Goal: Task Accomplishment & Management: Manage account settings

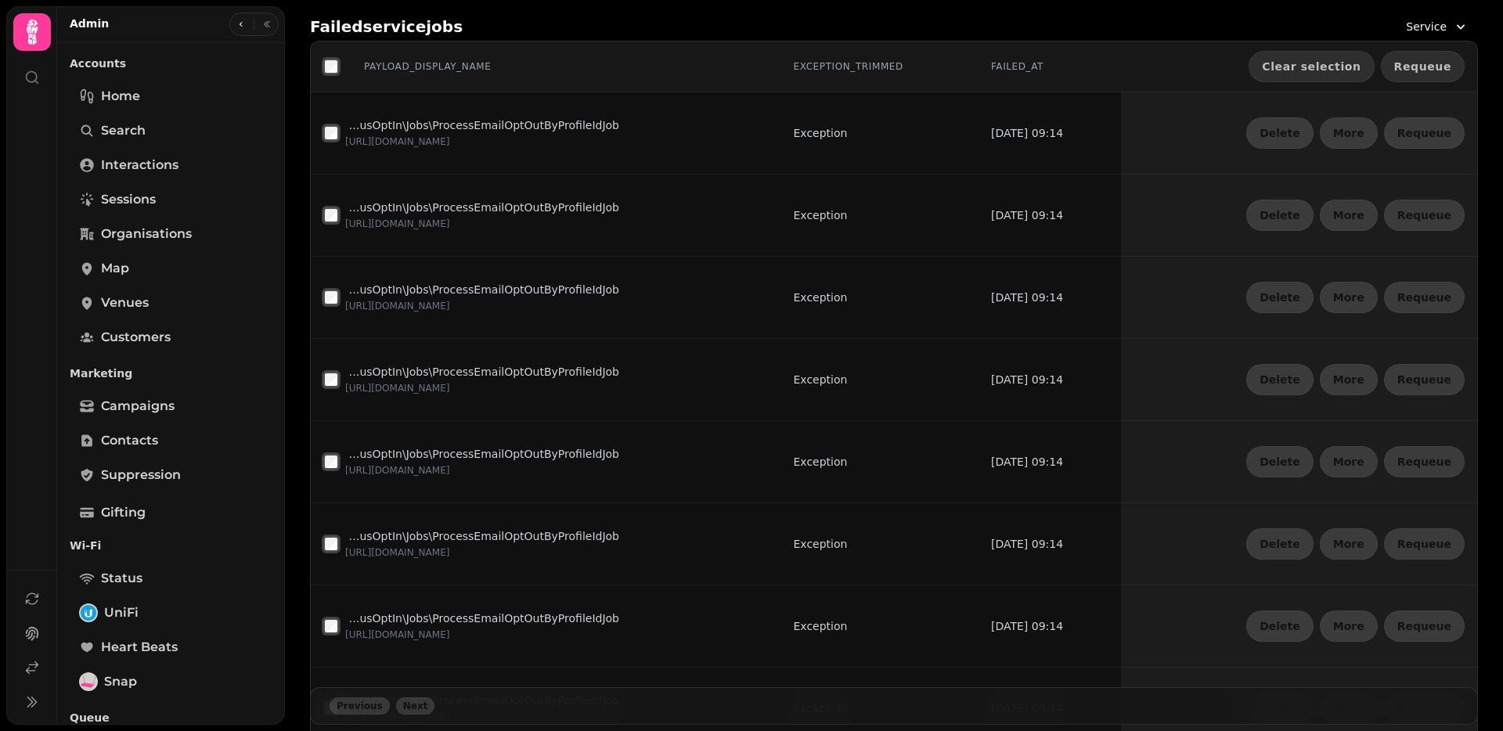
click at [1415, 63] on span "Requeue" at bounding box center [1422, 66] width 57 height 11
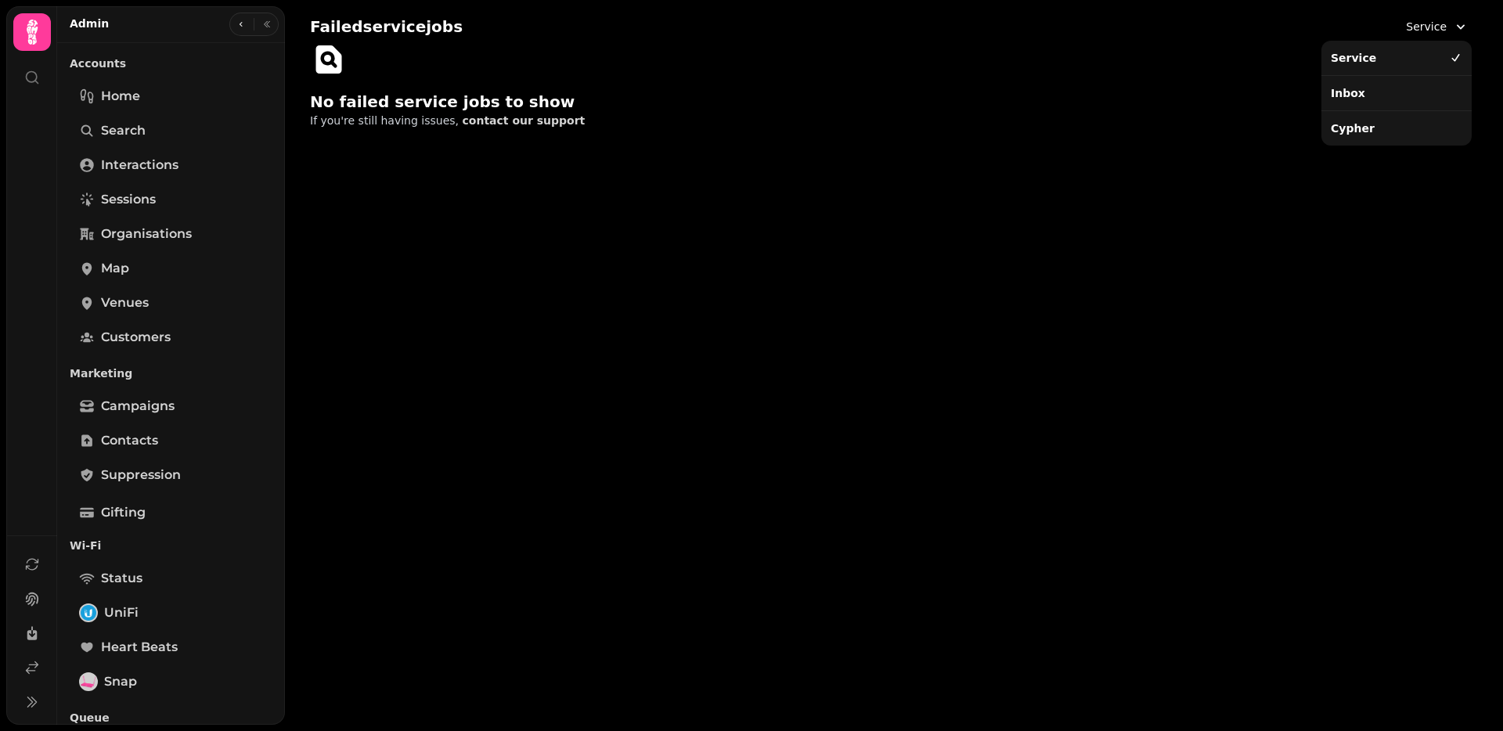
click at [1436, 29] on span "Service" at bounding box center [1426, 27] width 41 height 16
click at [1379, 99] on div "Inbox" at bounding box center [1396, 93] width 144 height 28
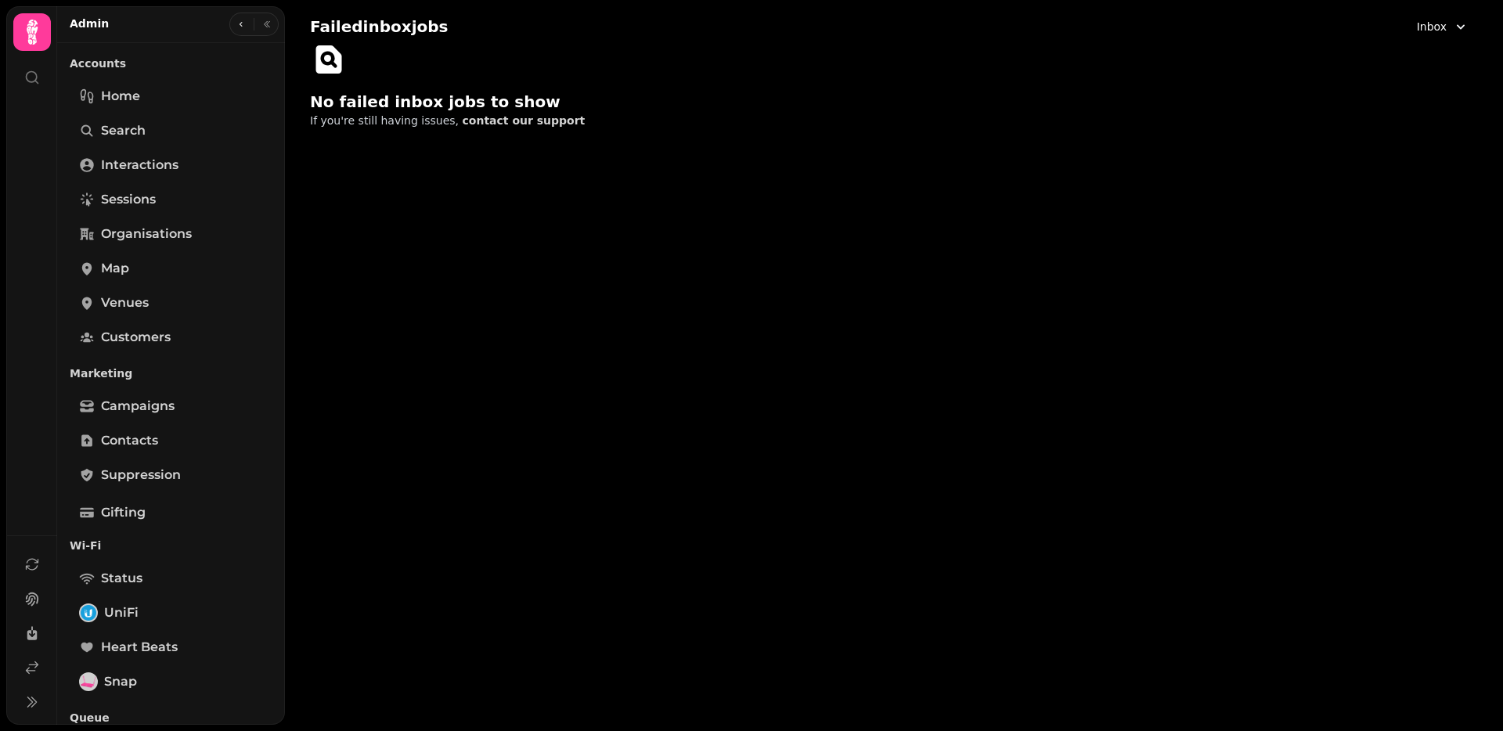
click at [1438, 22] on span "Inbox" at bounding box center [1431, 27] width 30 height 16
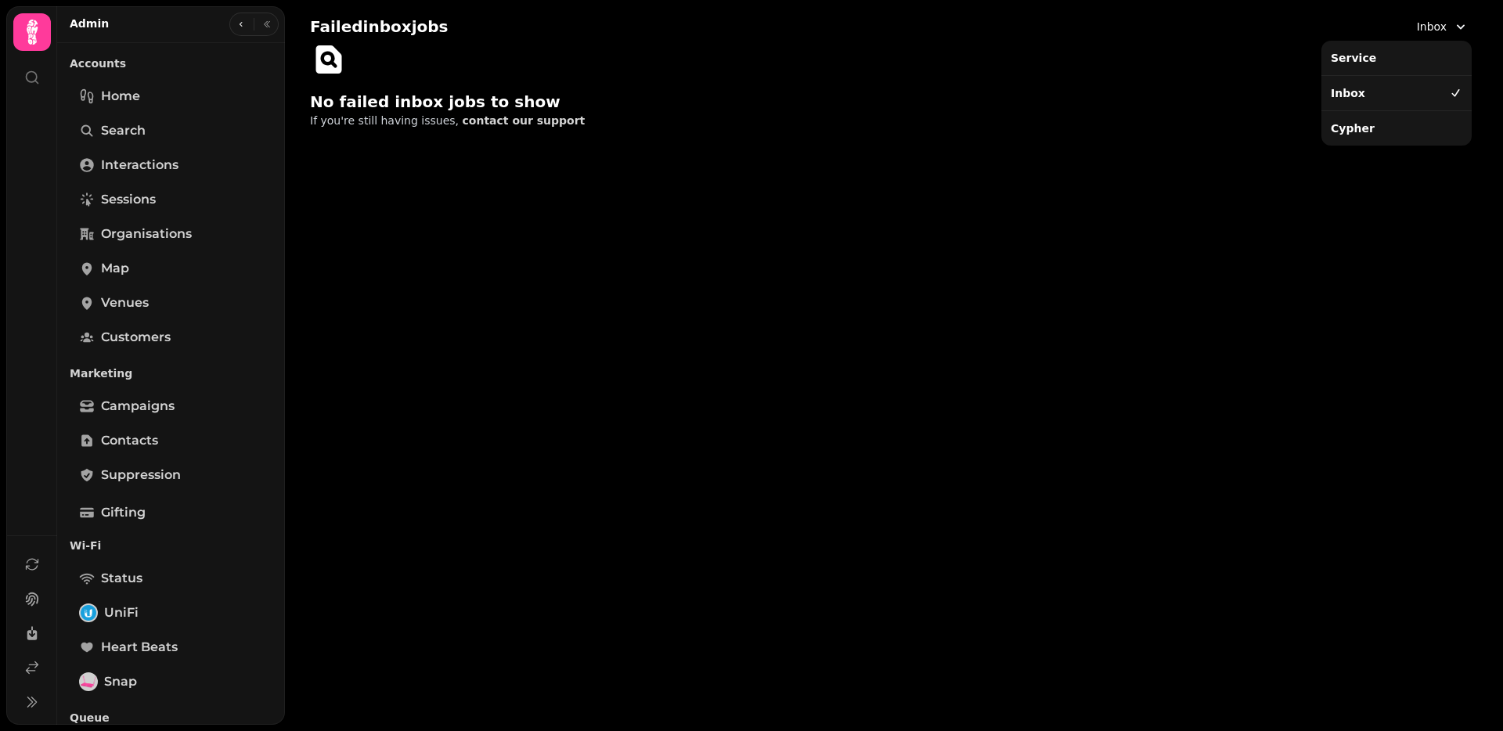
click at [1370, 117] on div "Cypher" at bounding box center [1396, 128] width 144 height 28
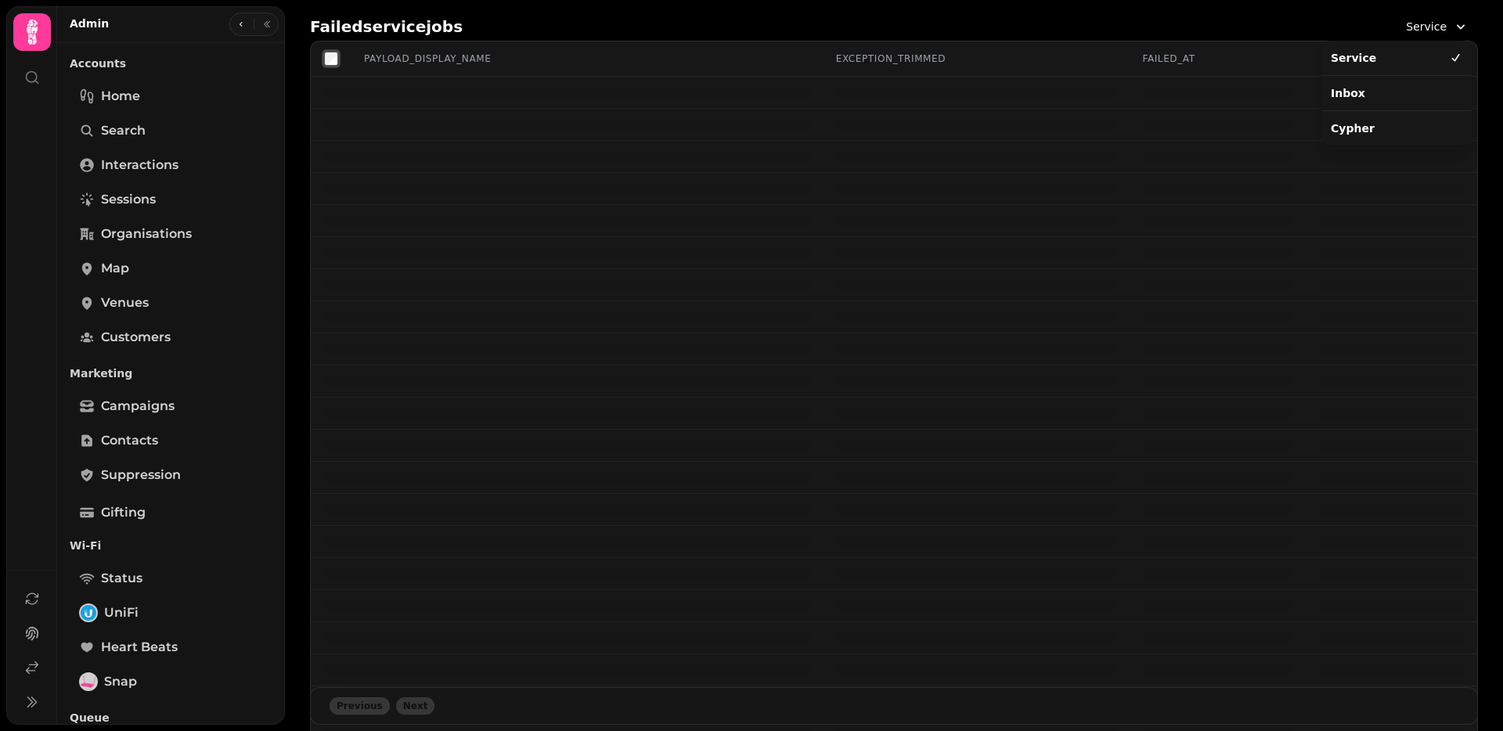
click at [1421, 27] on span "Service" at bounding box center [1426, 27] width 41 height 16
click at [1359, 91] on div "Inbox" at bounding box center [1396, 93] width 144 height 28
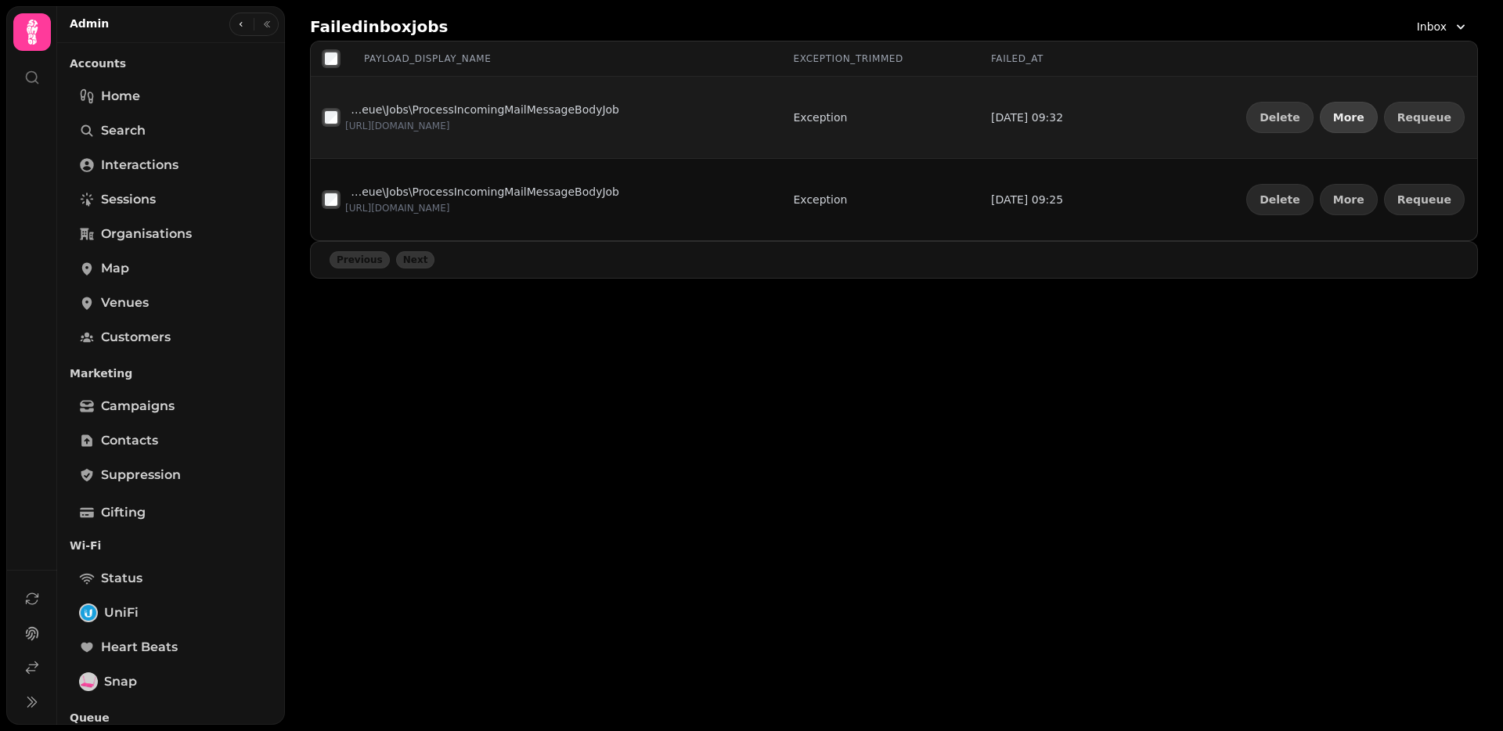
drag, startPoint x: 1427, startPoint y: 113, endPoint x: 1358, endPoint y: 110, distance: 69.7
click at [1358, 112] on span "More" at bounding box center [1348, 117] width 31 height 11
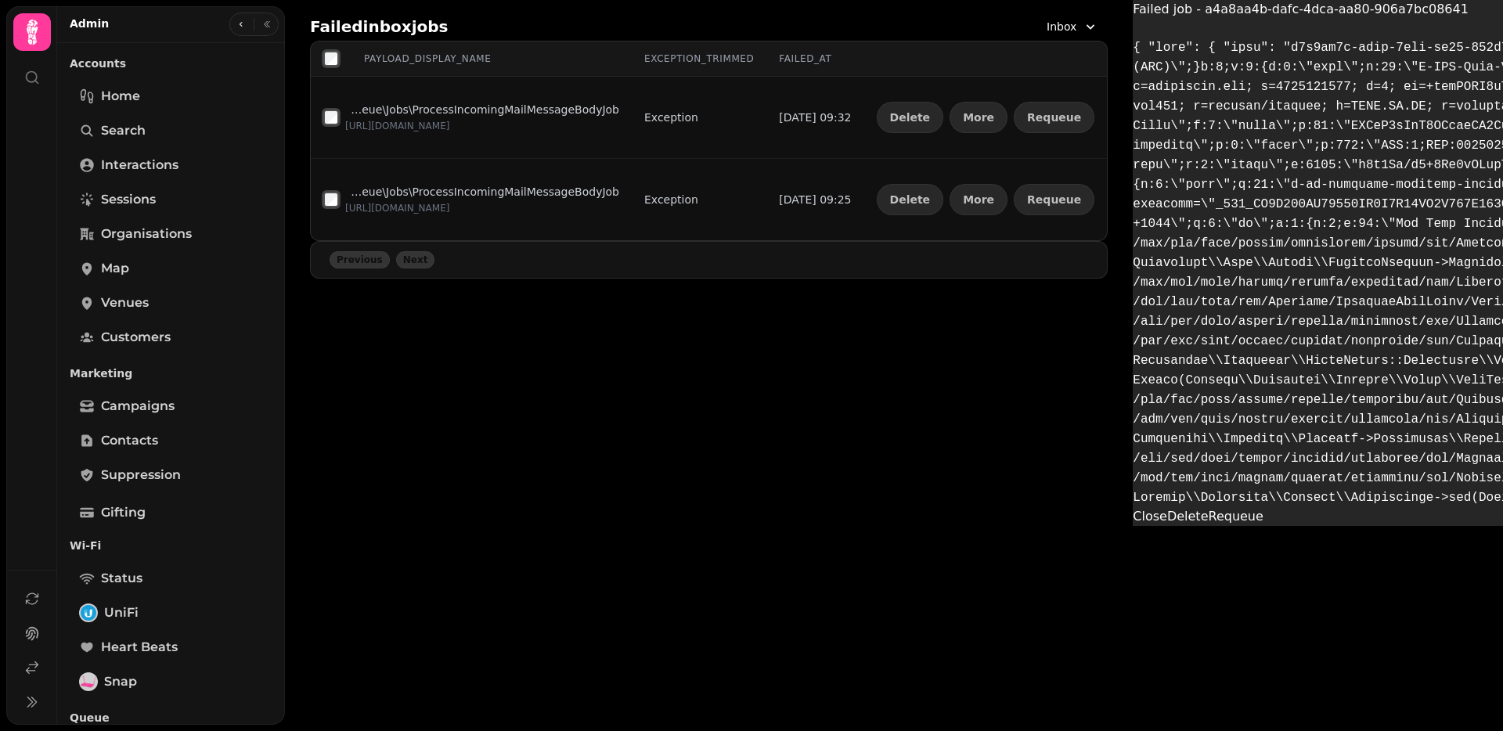
scroll to position [1085, 0]
click at [1208, 526] on button "Requeue" at bounding box center [1235, 516] width 55 height 19
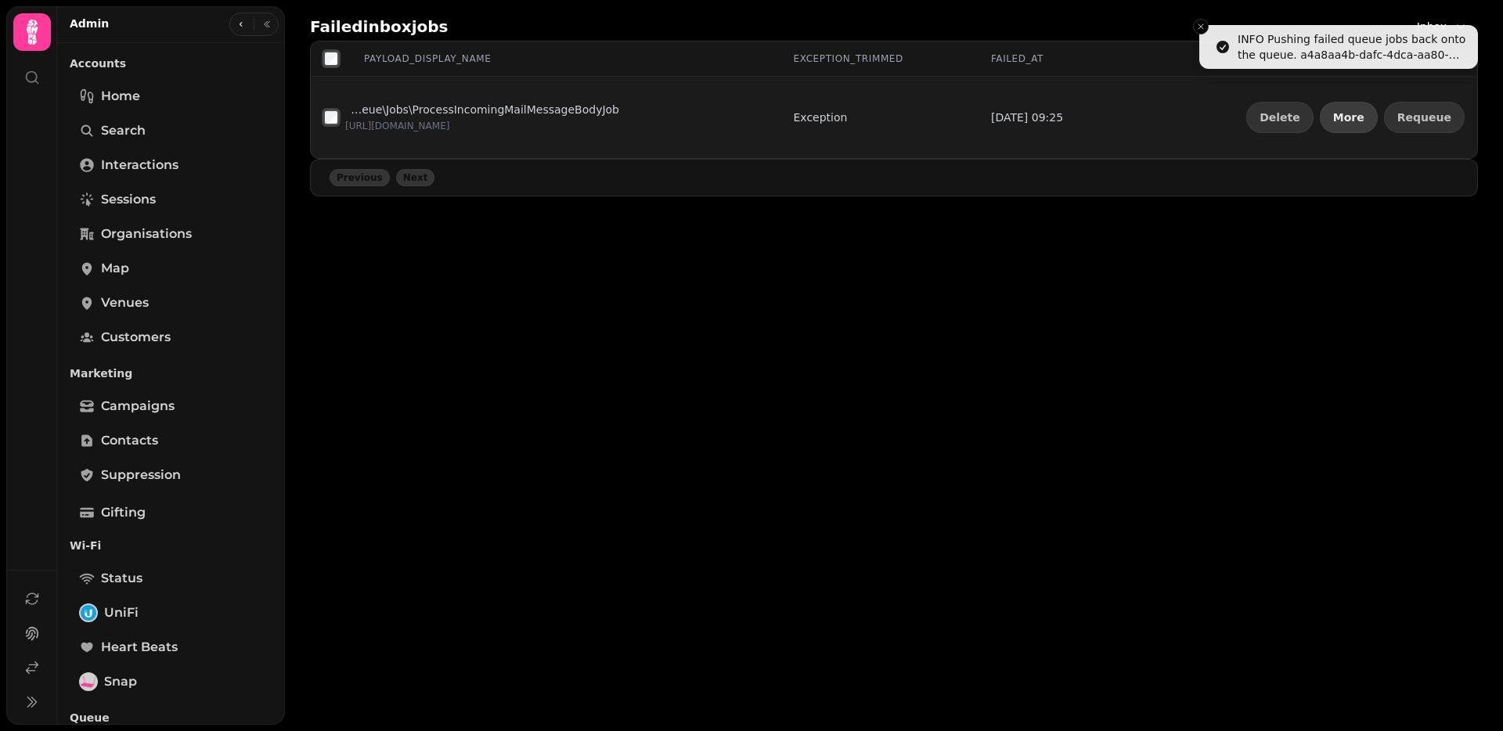
drag, startPoint x: 1370, startPoint y: 120, endPoint x: 1348, endPoint y: 122, distance: 21.3
click at [1364, 120] on span "More" at bounding box center [1348, 117] width 31 height 11
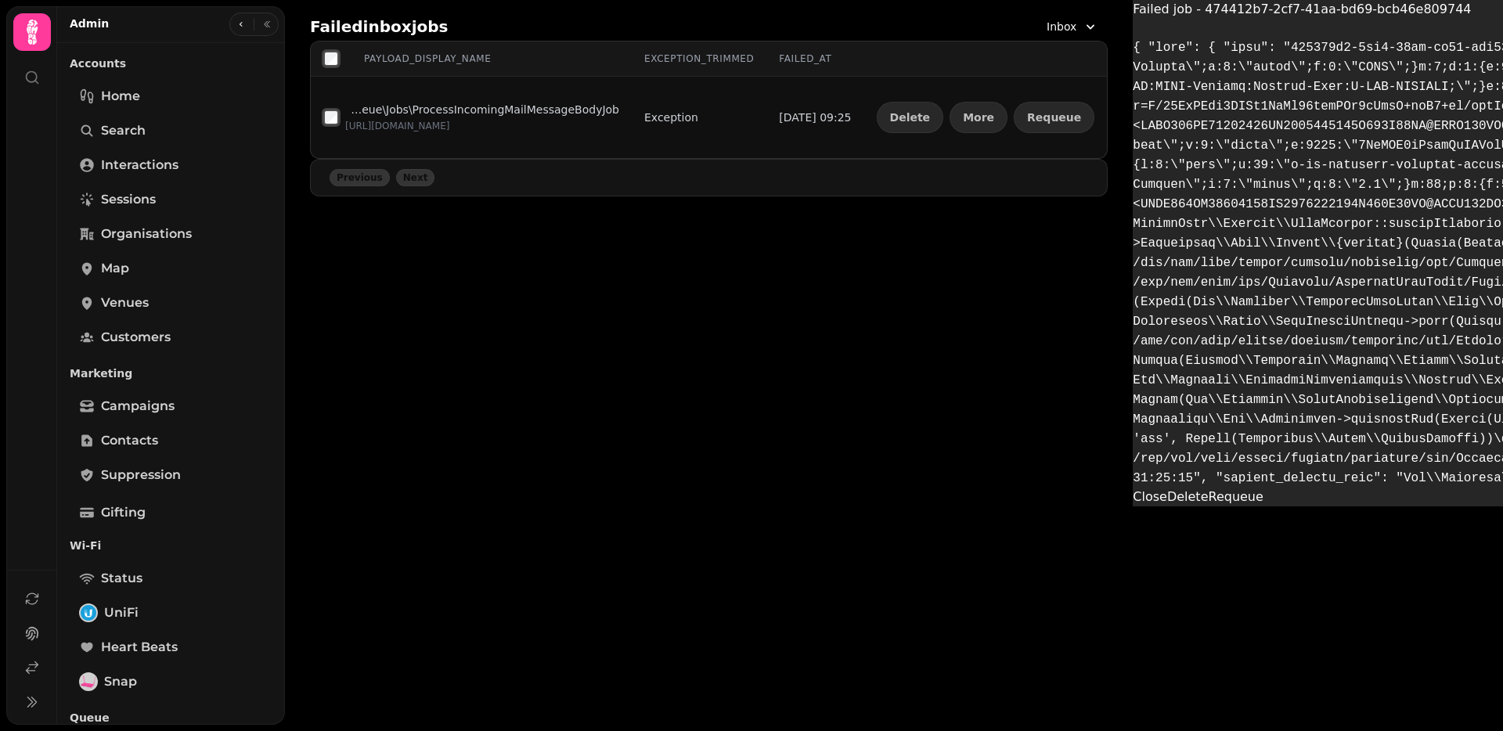
scroll to position [1109, 0]
click at [1208, 506] on button "Requeue" at bounding box center [1235, 497] width 55 height 19
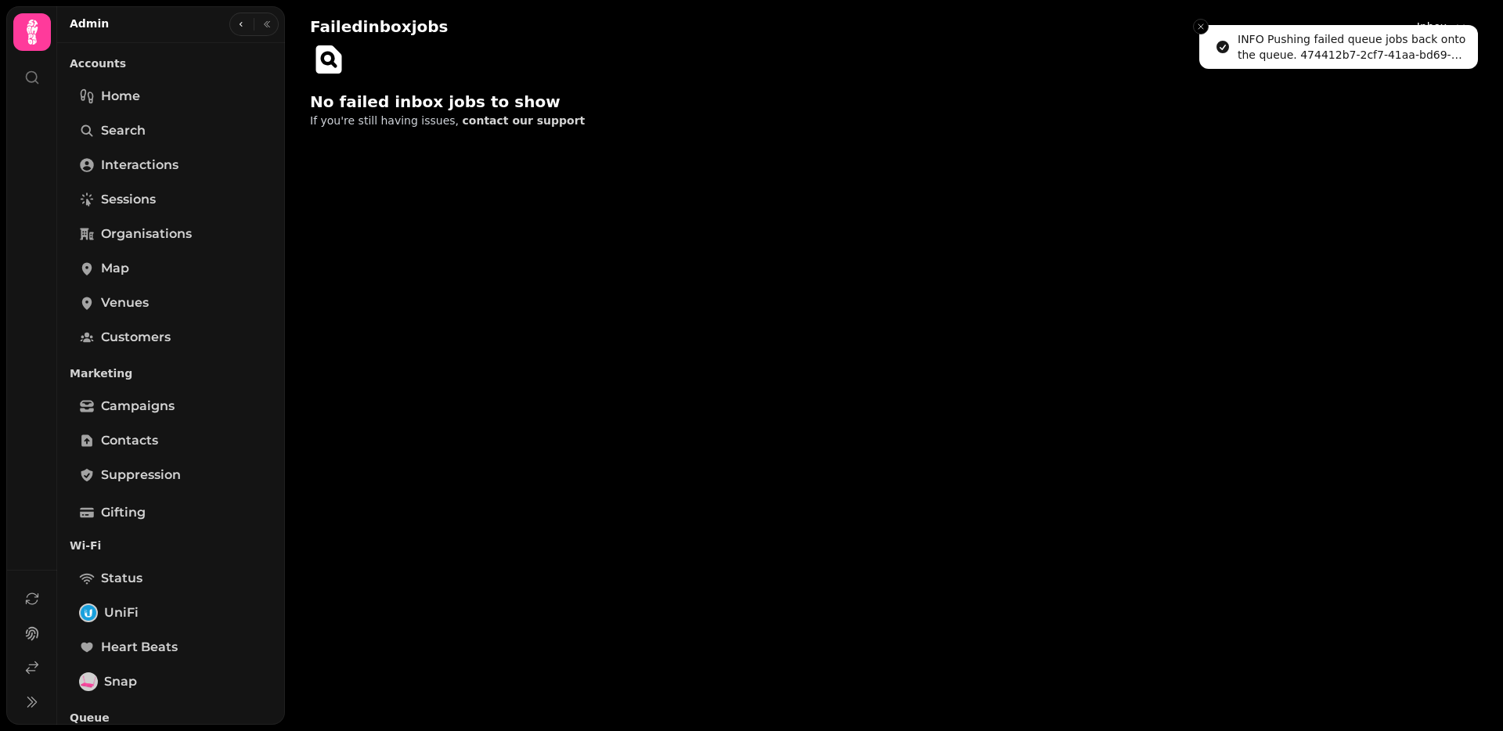
drag, startPoint x: 1200, startPoint y: 31, endPoint x: 1236, endPoint y: 32, distance: 36.0
click at [1200, 31] on button "Close toast" at bounding box center [1201, 27] width 16 height 16
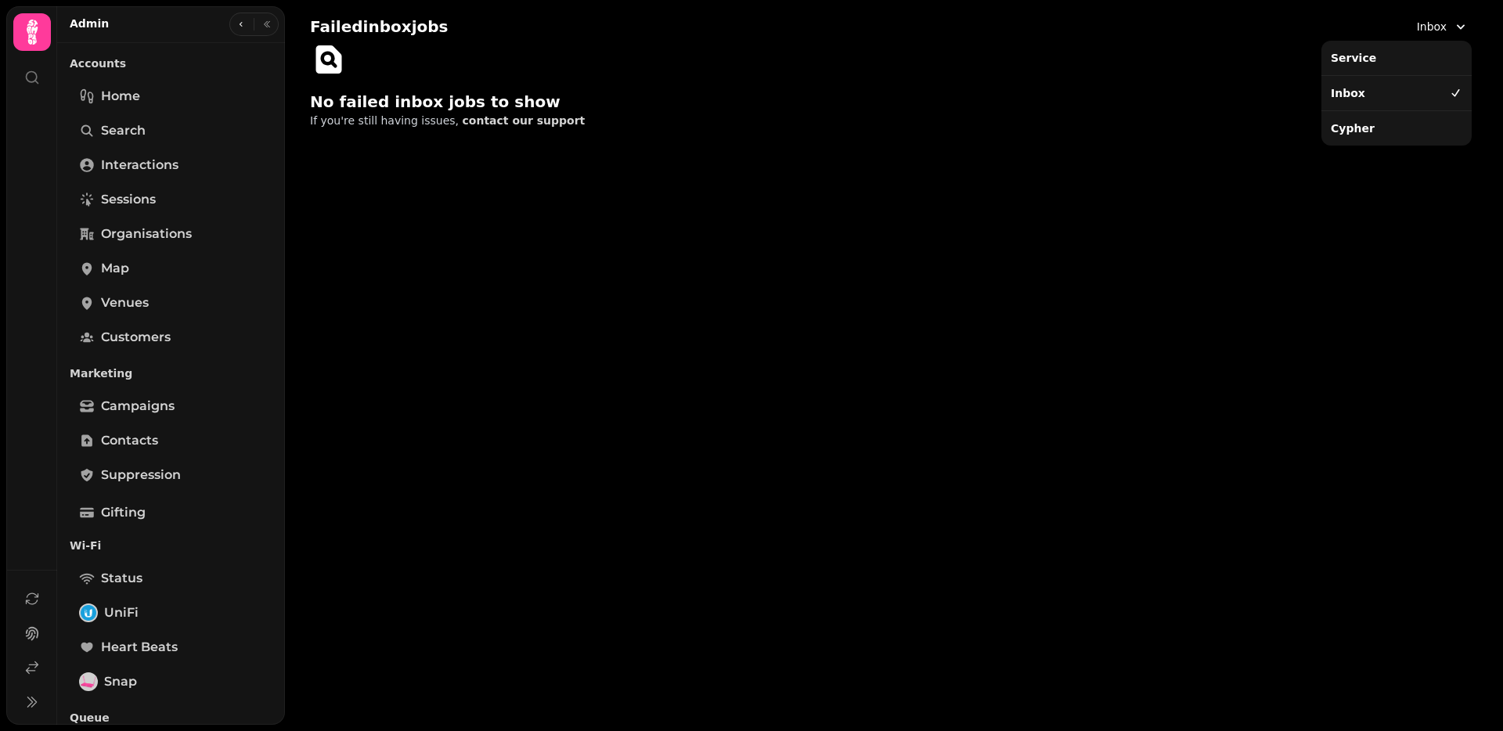
click at [1463, 29] on icon "button" at bounding box center [1460, 27] width 16 height 16
click at [1361, 129] on div "Cypher" at bounding box center [1396, 128] width 144 height 28
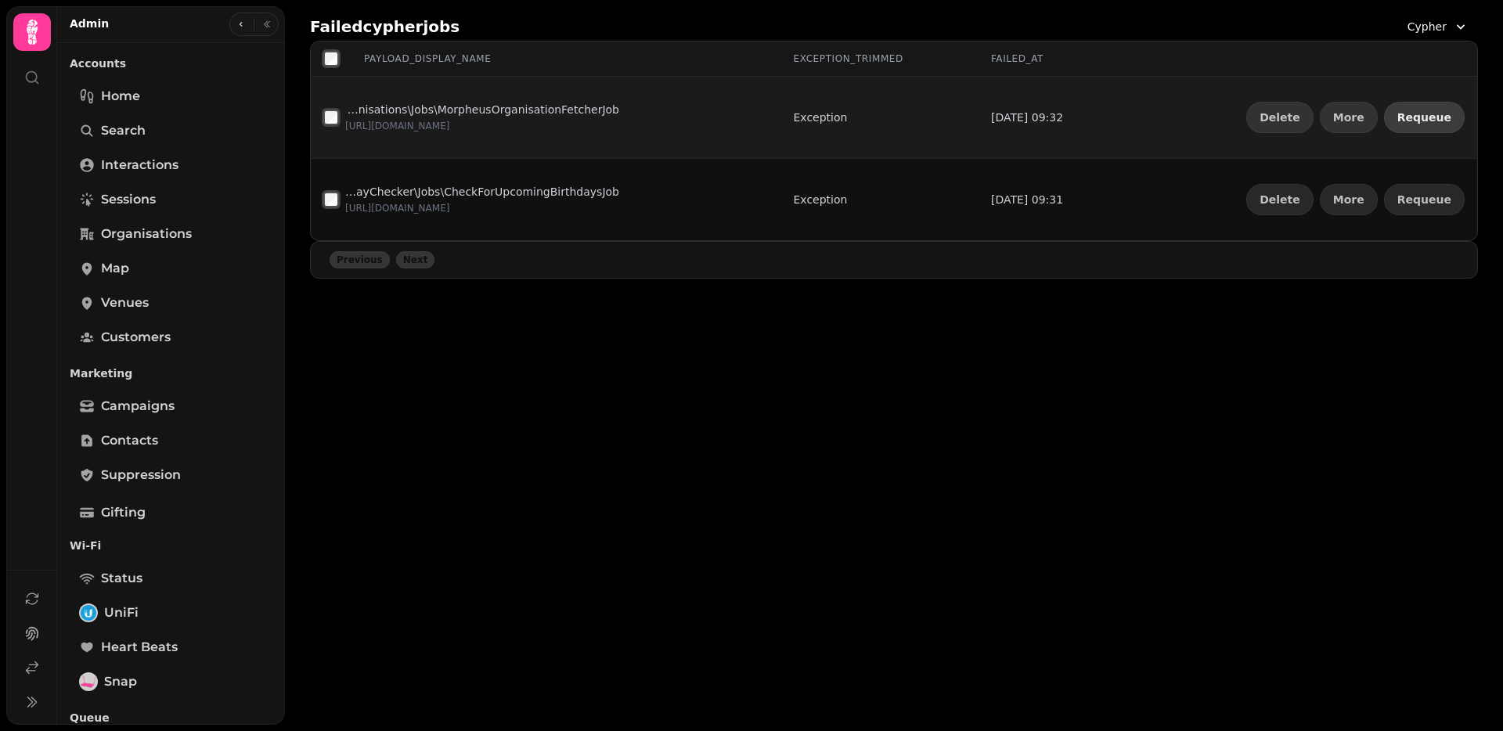
drag, startPoint x: 1377, startPoint y: 114, endPoint x: 1413, endPoint y: 101, distance: 39.1
click at [1409, 99] on td "Delete More Requeue" at bounding box center [1299, 118] width 356 height 82
click at [1421, 120] on span "Requeue" at bounding box center [1424, 117] width 54 height 11
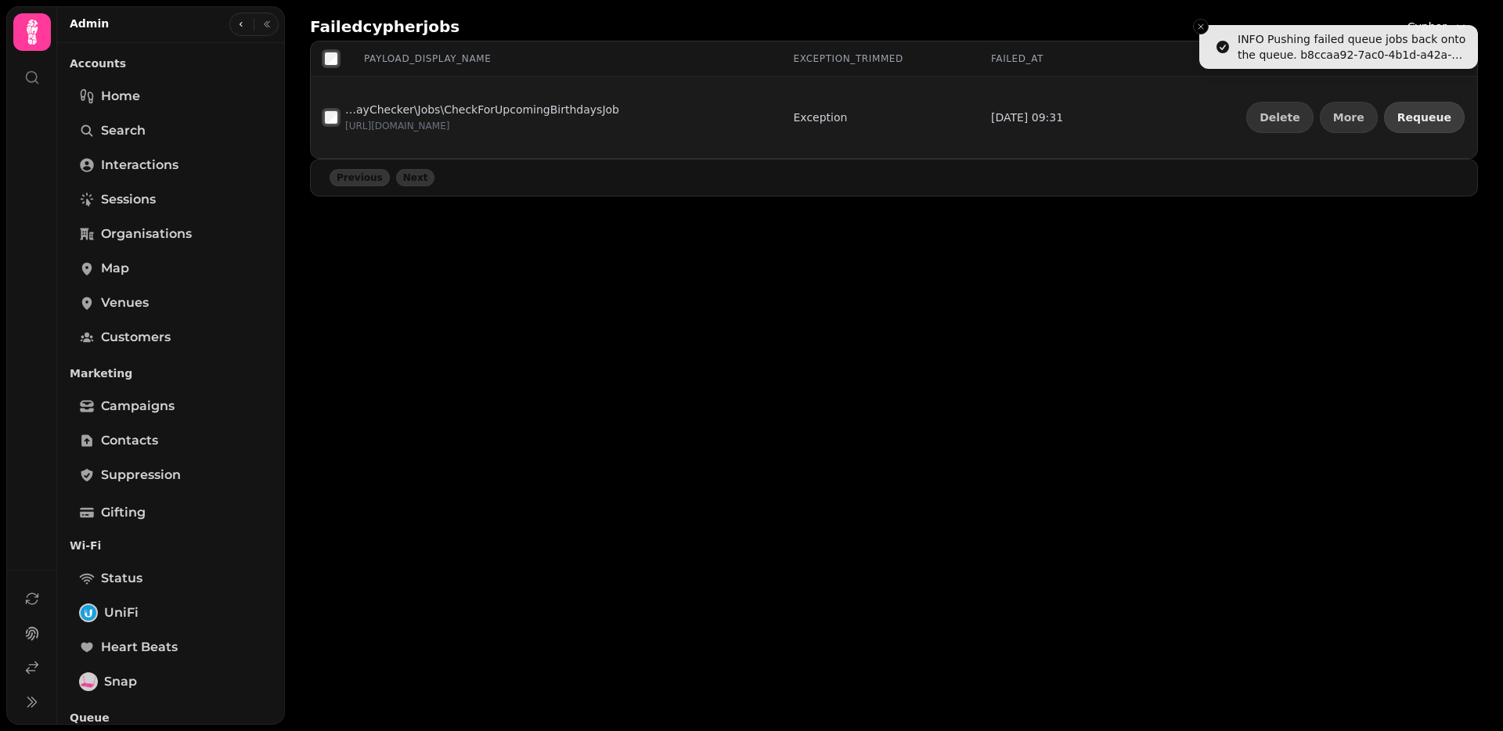
click at [1421, 121] on span "Requeue" at bounding box center [1424, 117] width 54 height 11
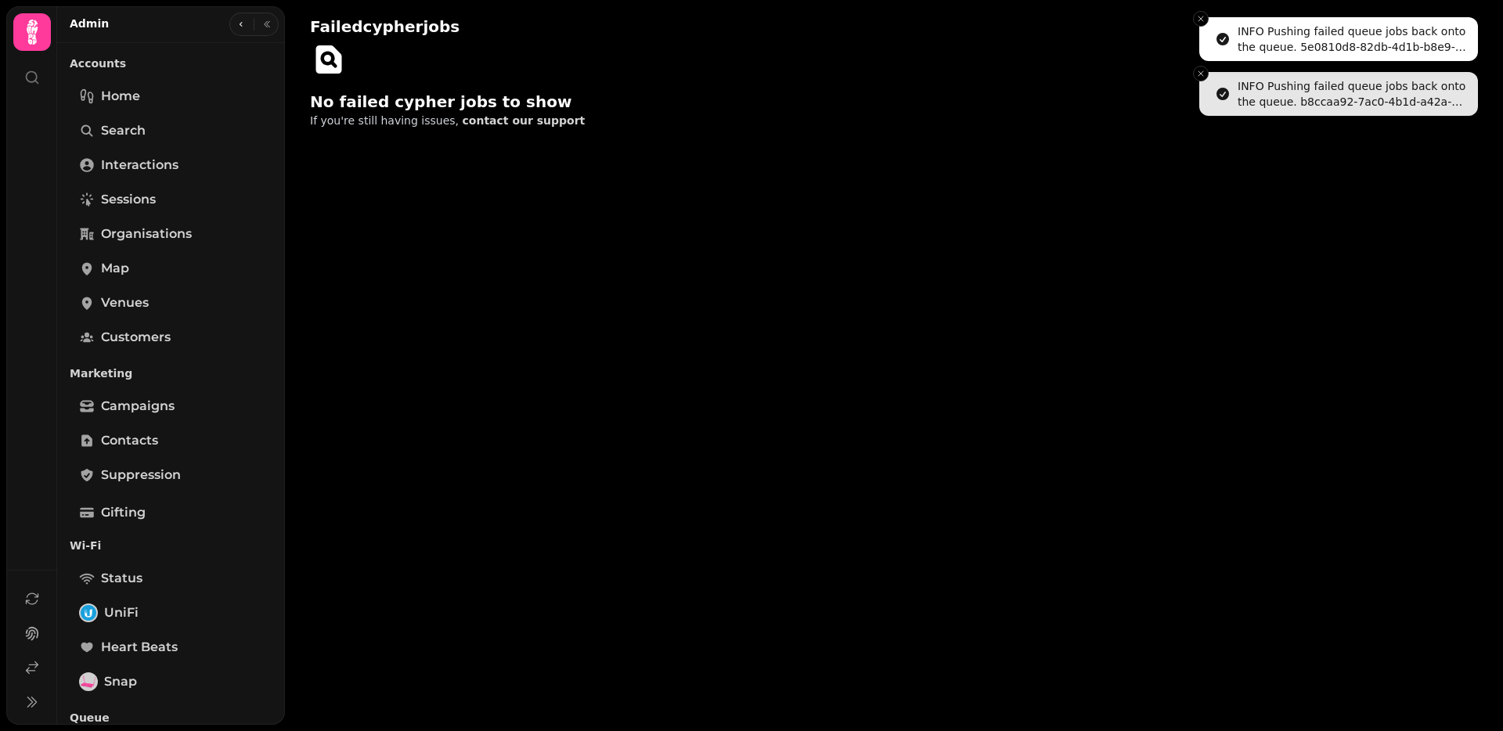
drag, startPoint x: 1198, startPoint y: 25, endPoint x: 1208, endPoint y: 25, distance: 9.4
click at [1198, 23] on icon "Close toast" at bounding box center [1200, 18] width 9 height 9
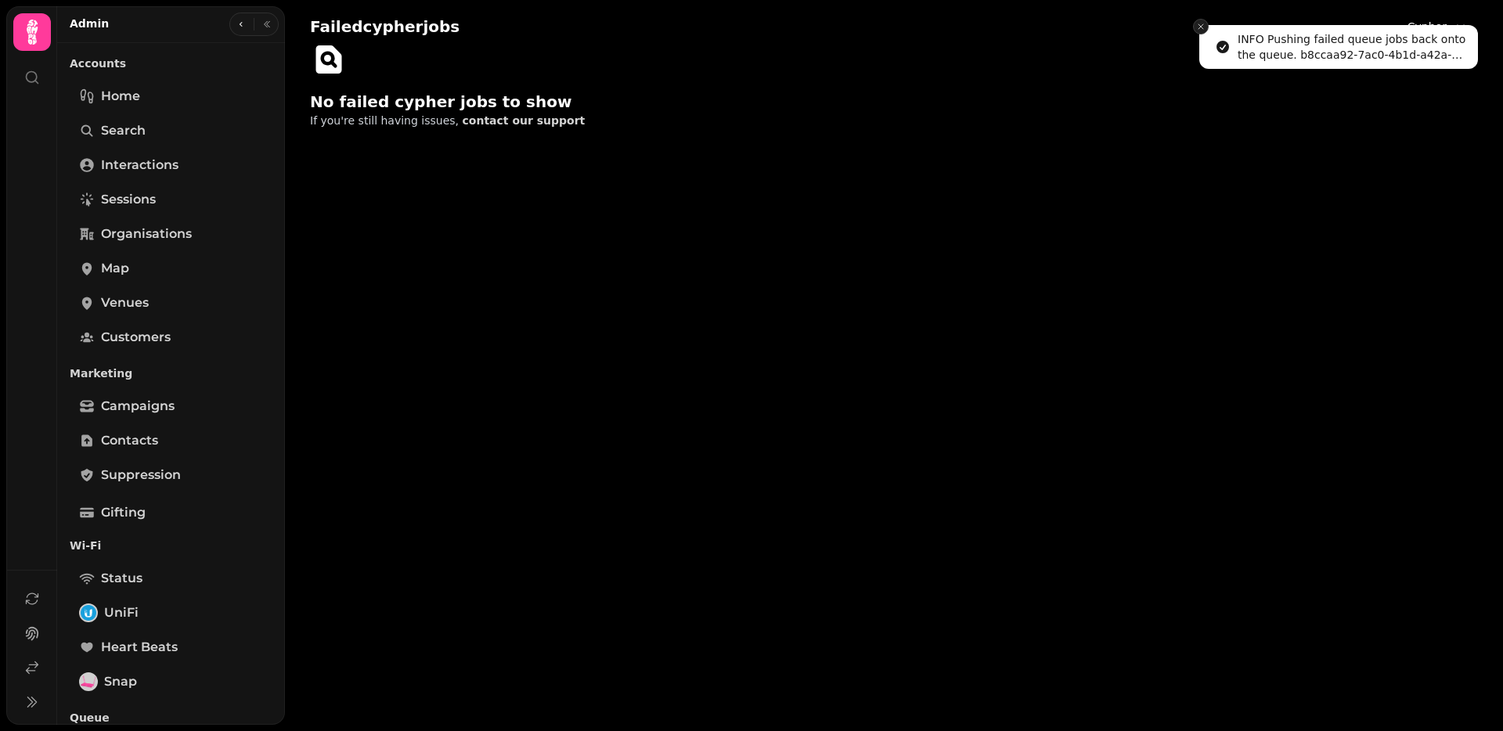
click at [1208, 25] on button "Close toast" at bounding box center [1201, 27] width 16 height 16
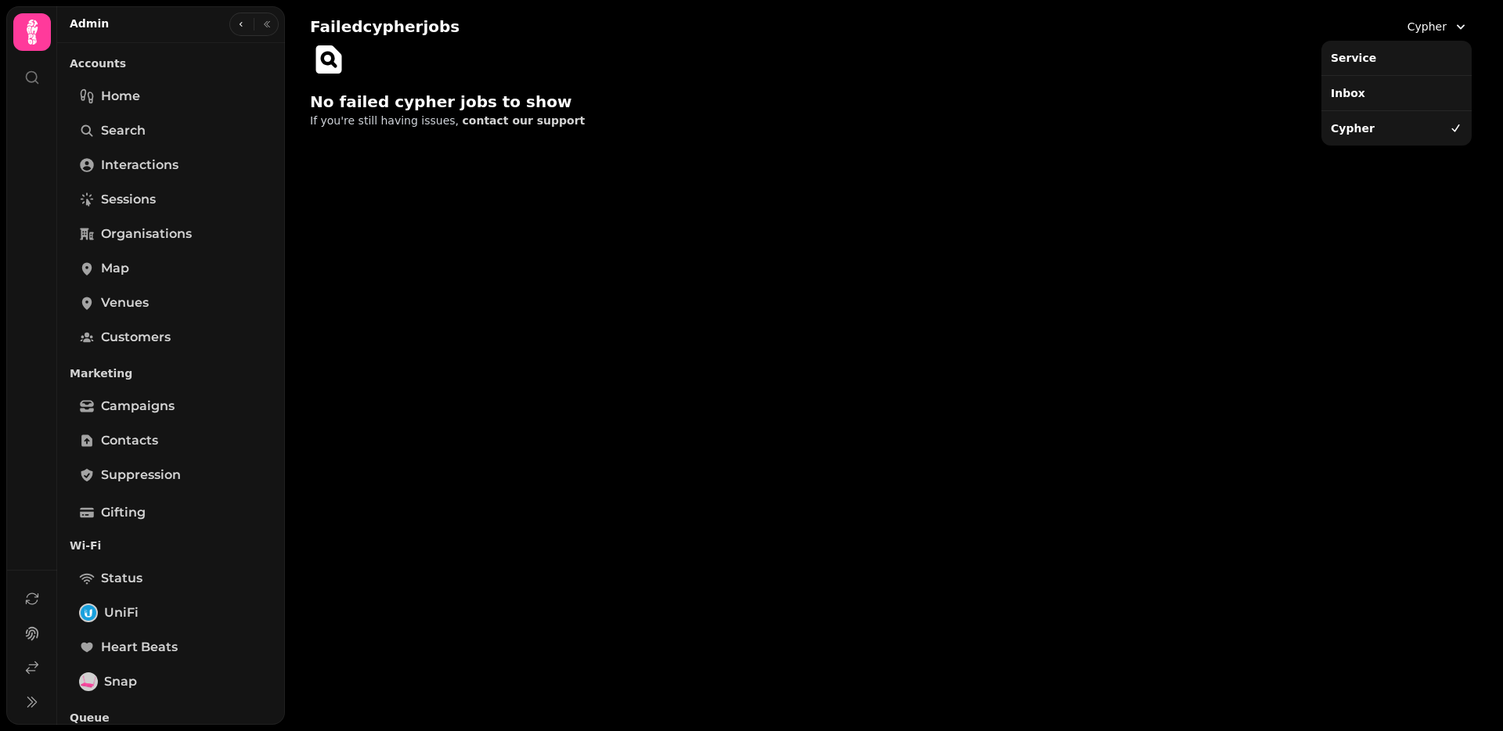
click at [1456, 19] on icon "button" at bounding box center [1460, 27] width 16 height 16
click at [1432, 63] on div "Service" at bounding box center [1396, 58] width 144 height 28
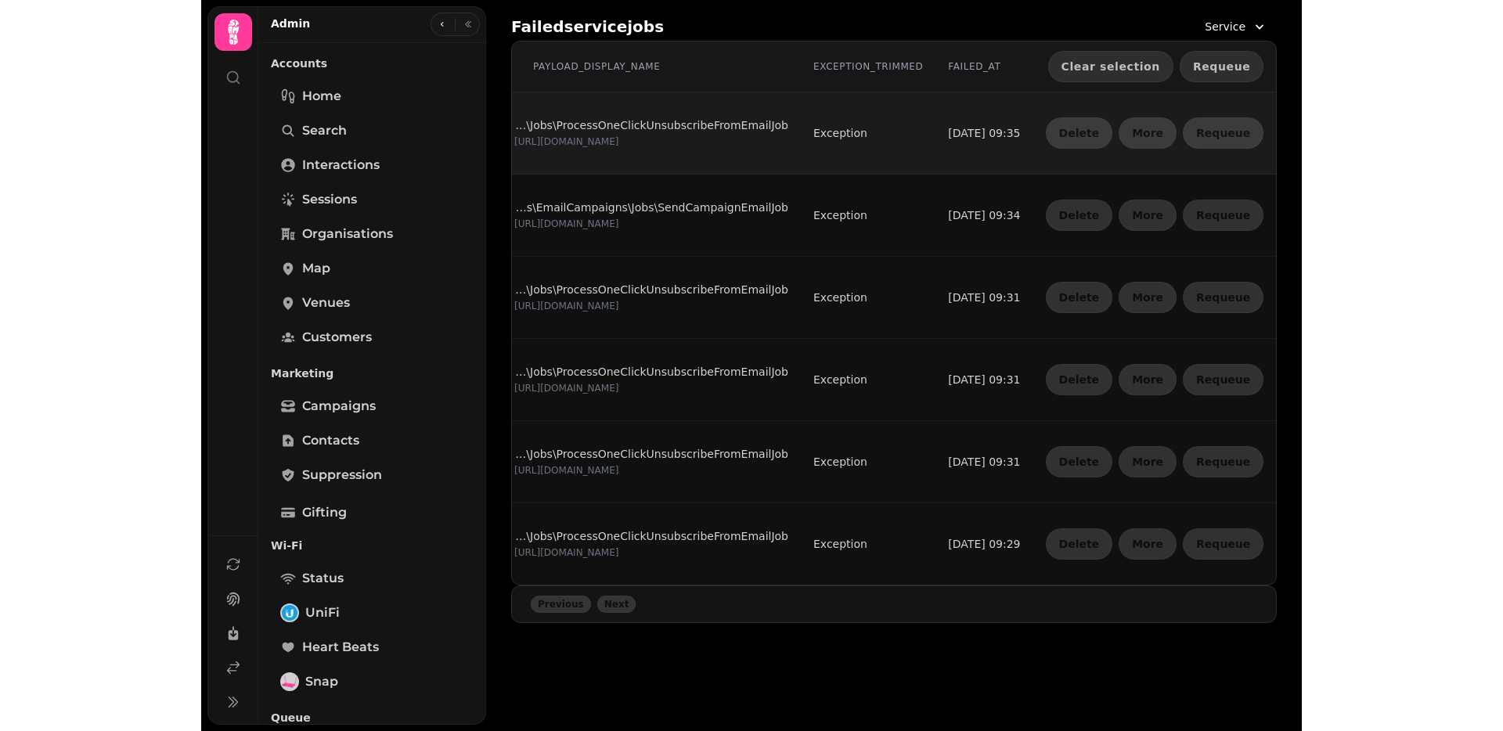
scroll to position [0, 151]
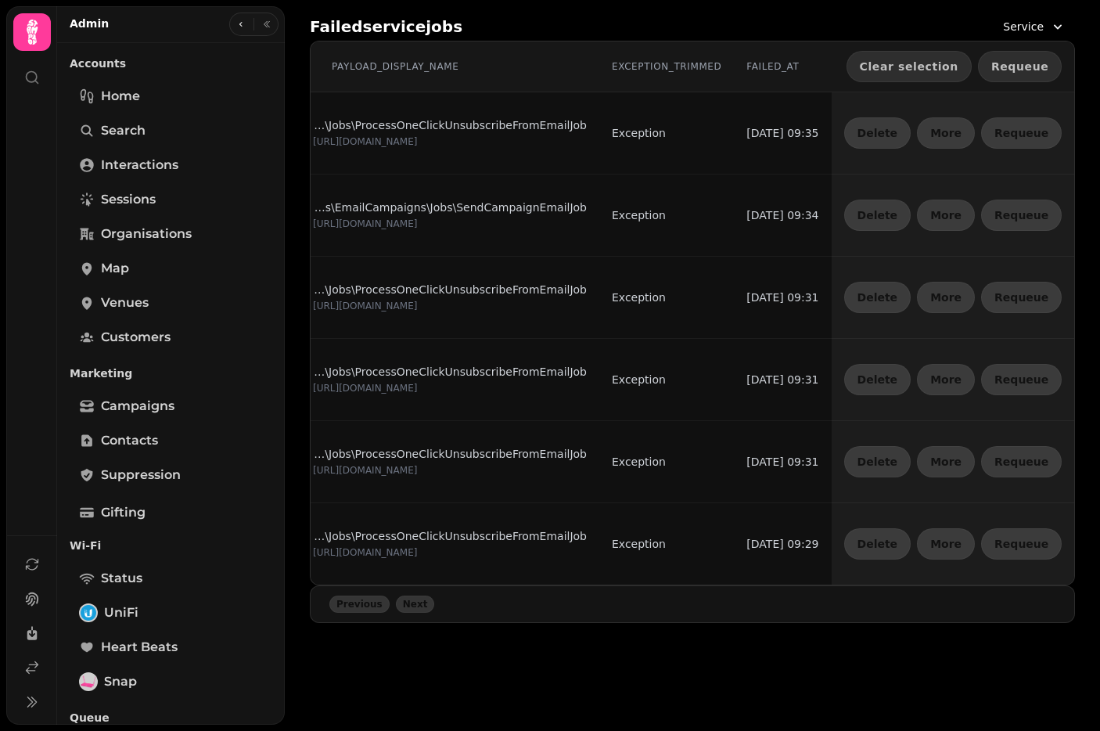
click at [1021, 70] on span "Requeue" at bounding box center [1020, 66] width 57 height 11
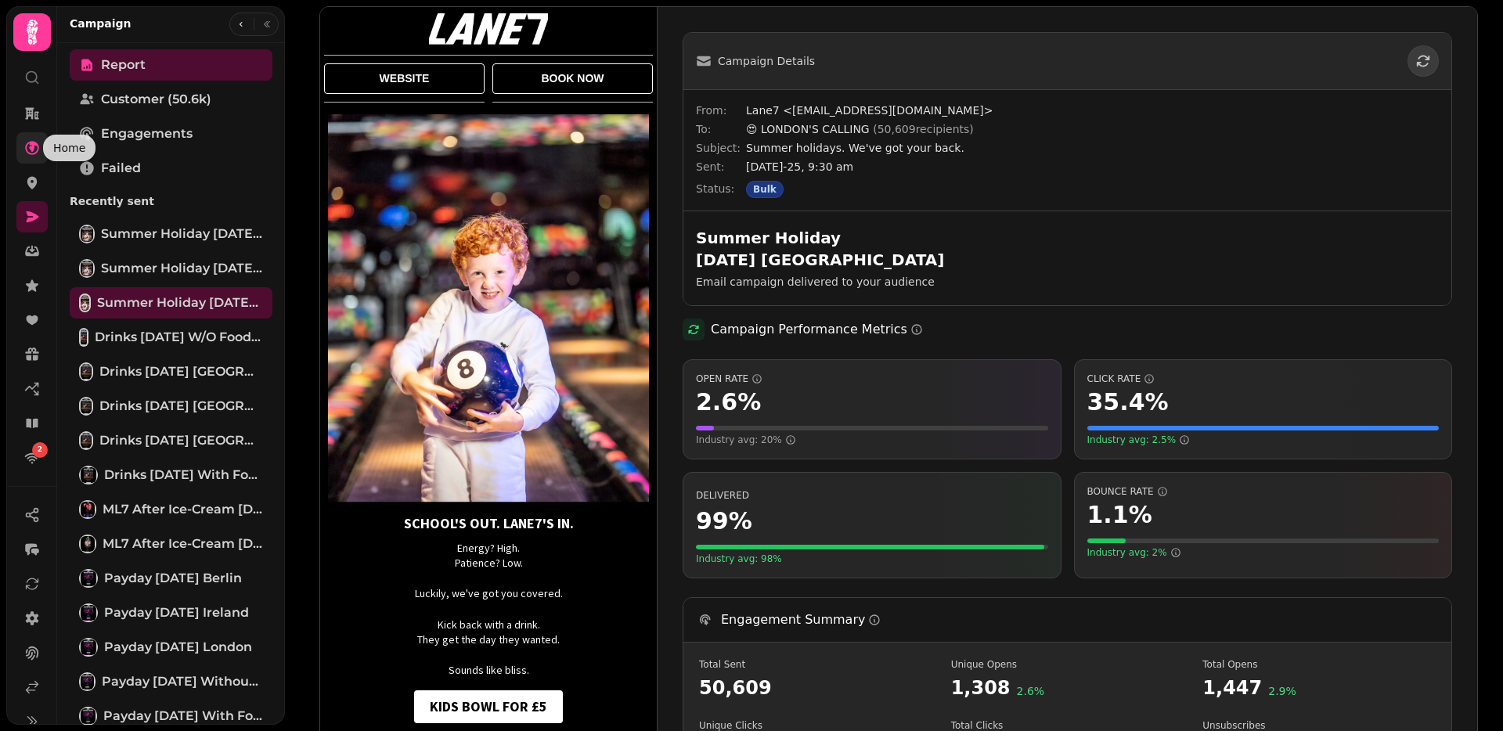
click at [26, 147] on icon at bounding box center [32, 148] width 14 height 14
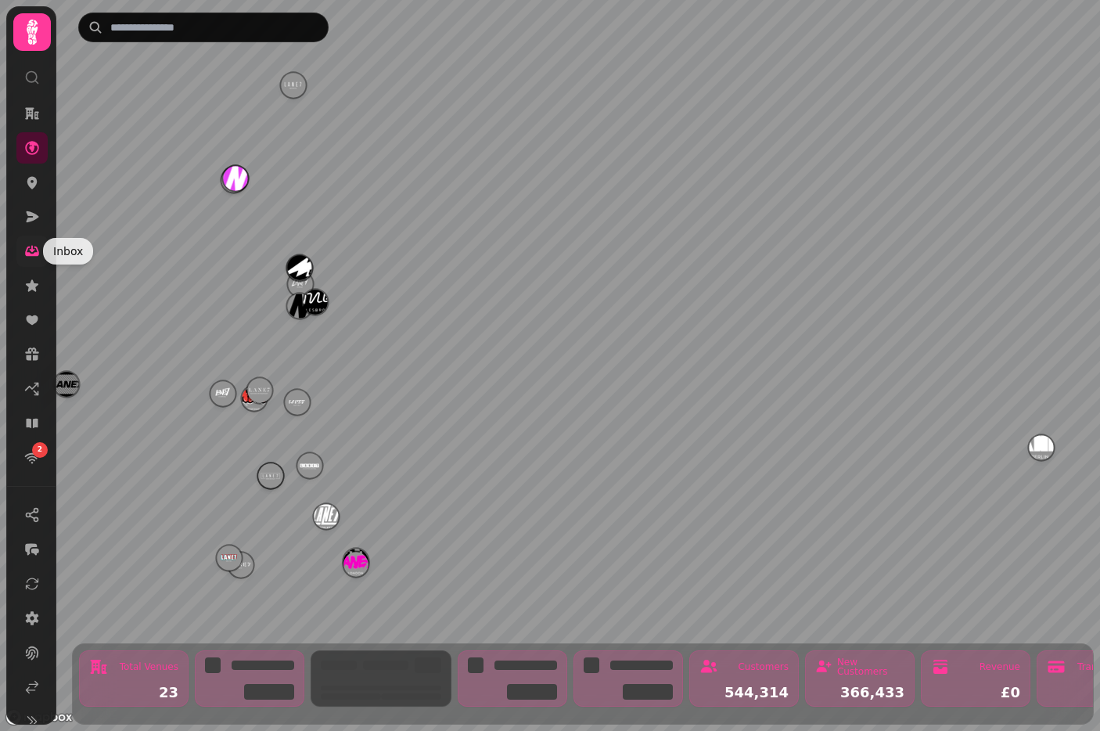
click at [28, 253] on icon at bounding box center [32, 252] width 14 height 10
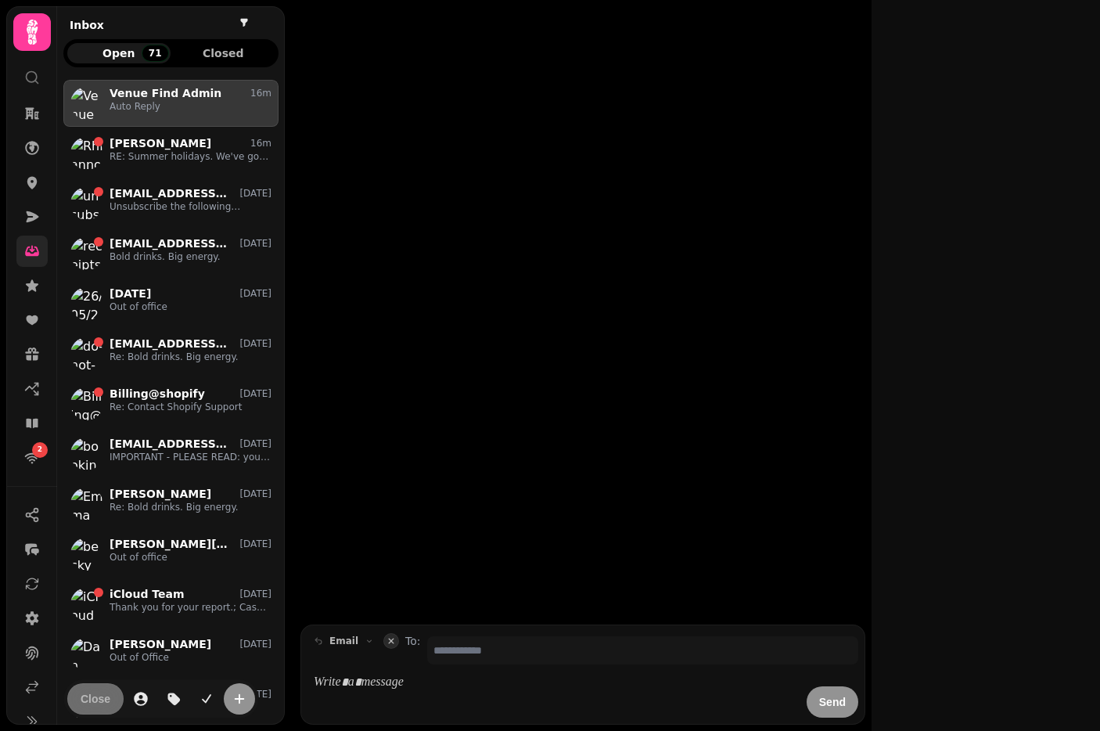
scroll to position [638, 215]
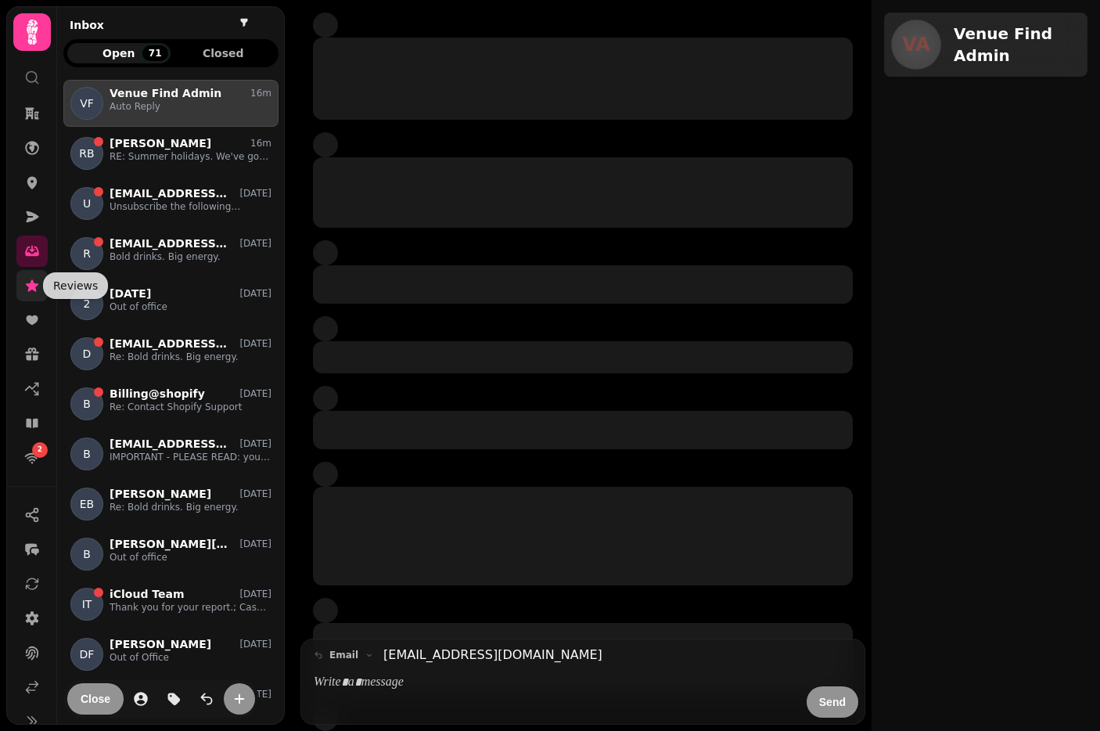
click at [24, 279] on icon at bounding box center [32, 286] width 16 height 16
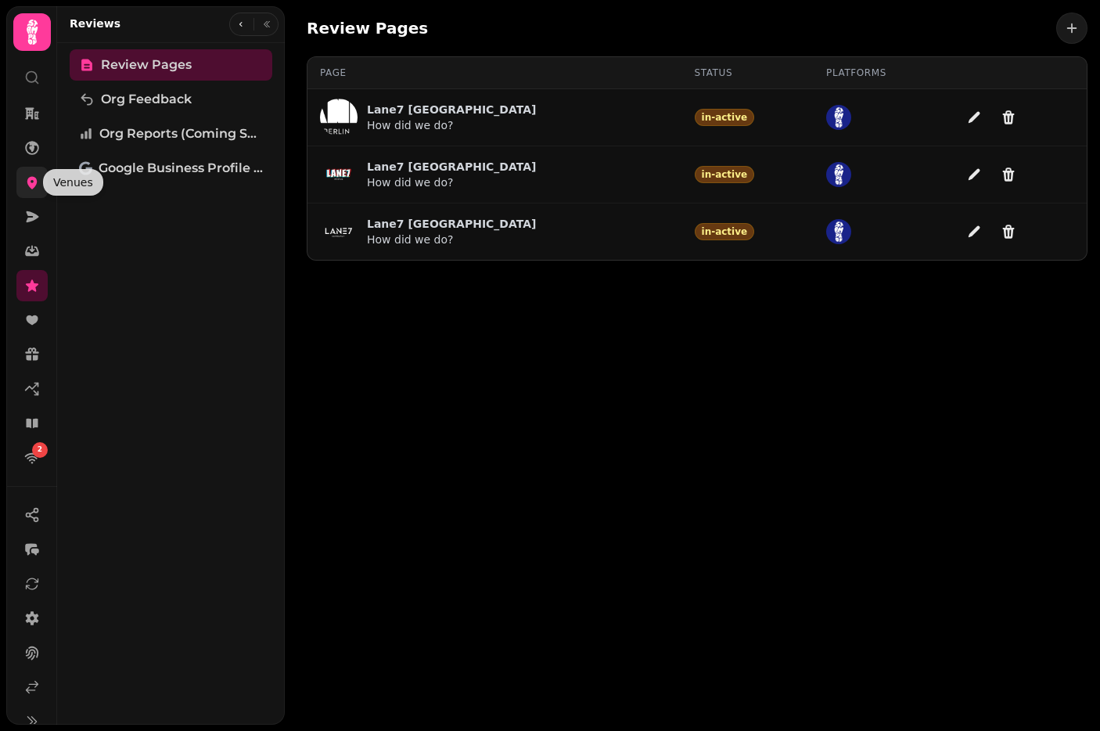
click at [29, 181] on icon at bounding box center [32, 183] width 10 height 13
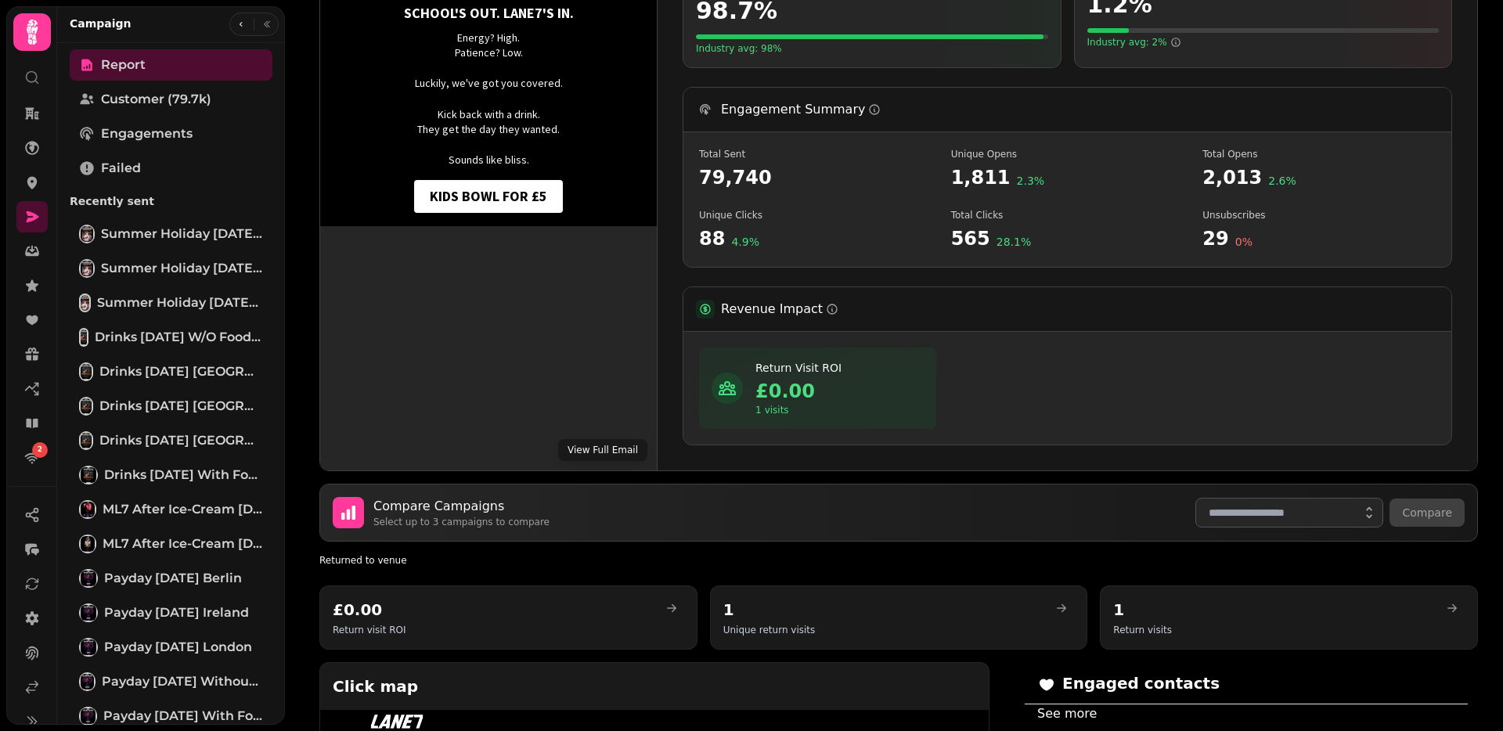
scroll to position [621, 0]
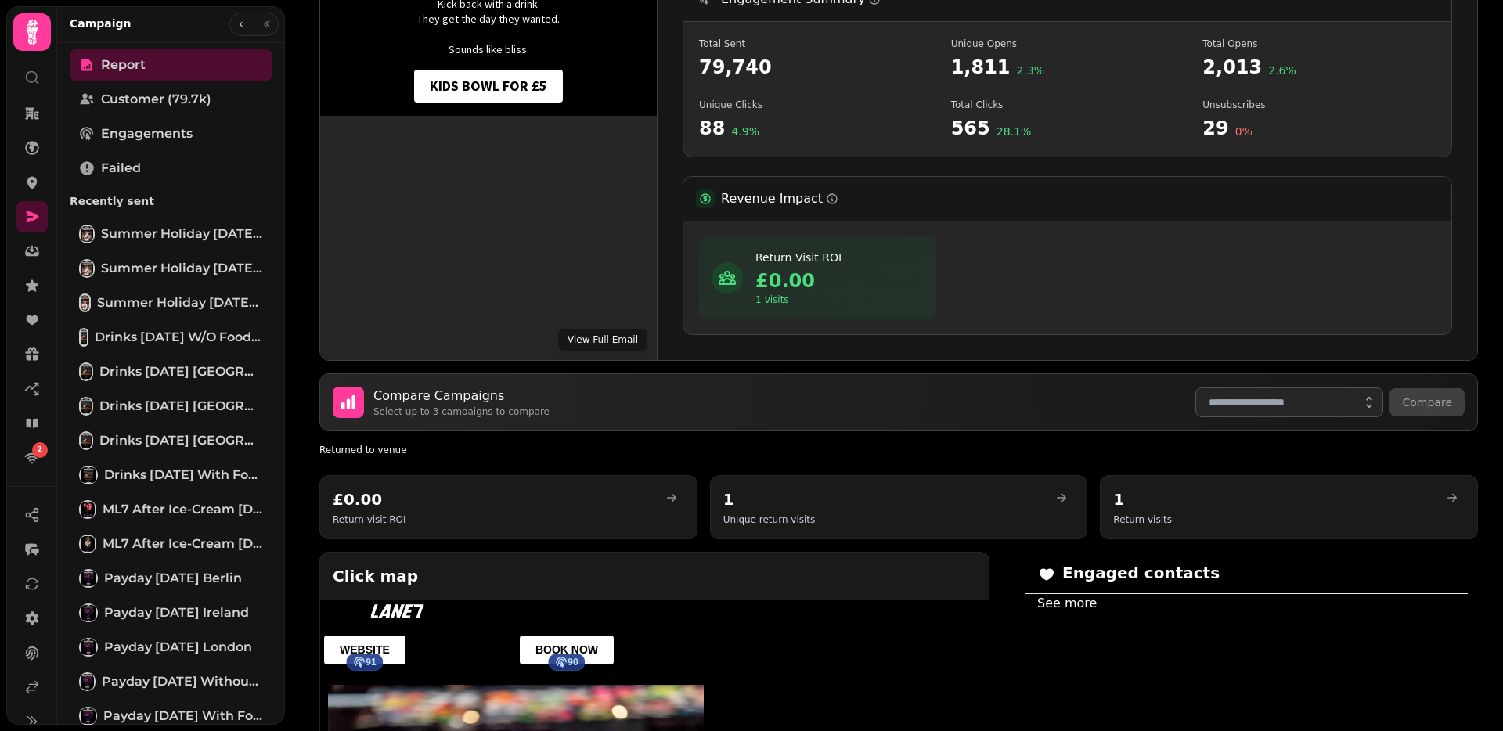
click at [603, 338] on button "View Full Email" at bounding box center [602, 340] width 89 height 22
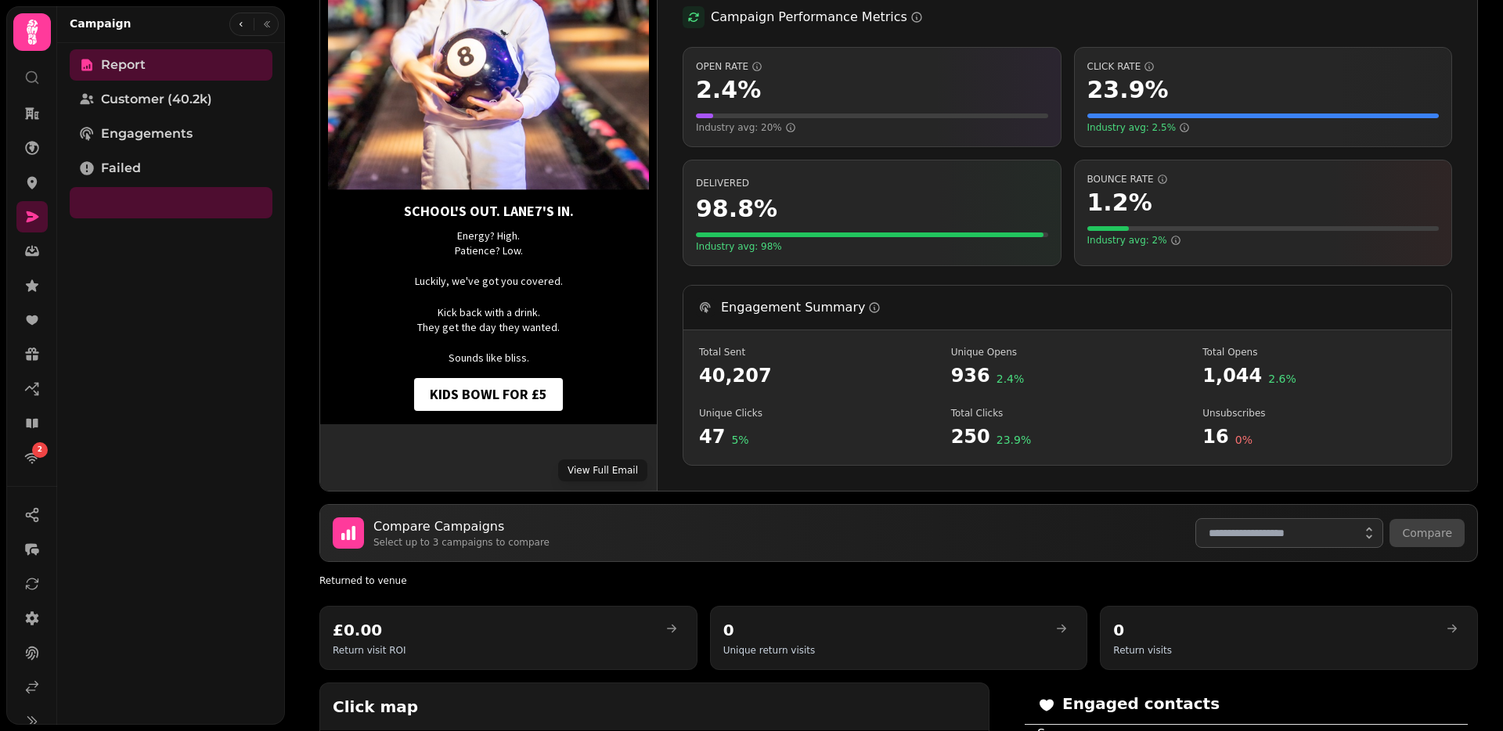
scroll to position [408, 0]
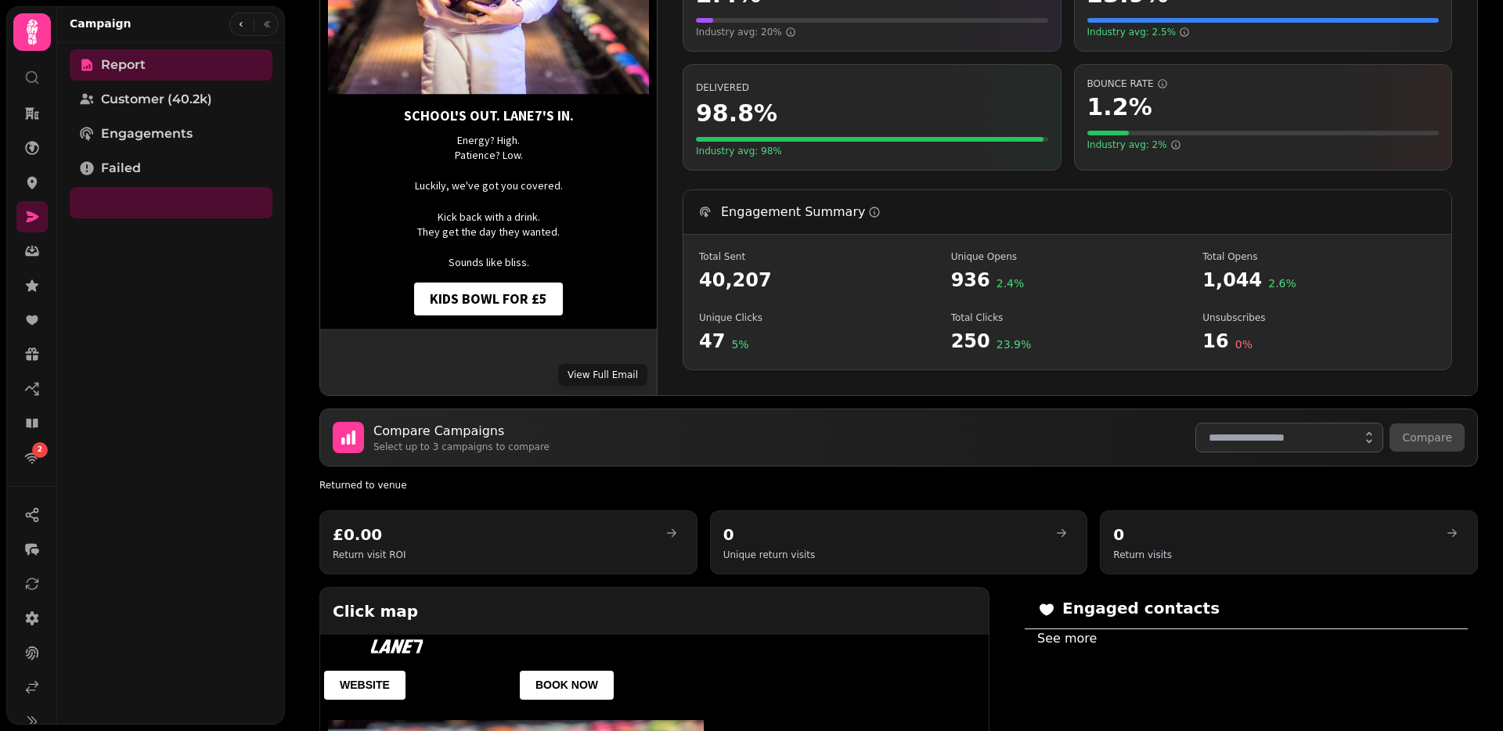
click at [581, 364] on button "View Full Email" at bounding box center [602, 375] width 89 height 22
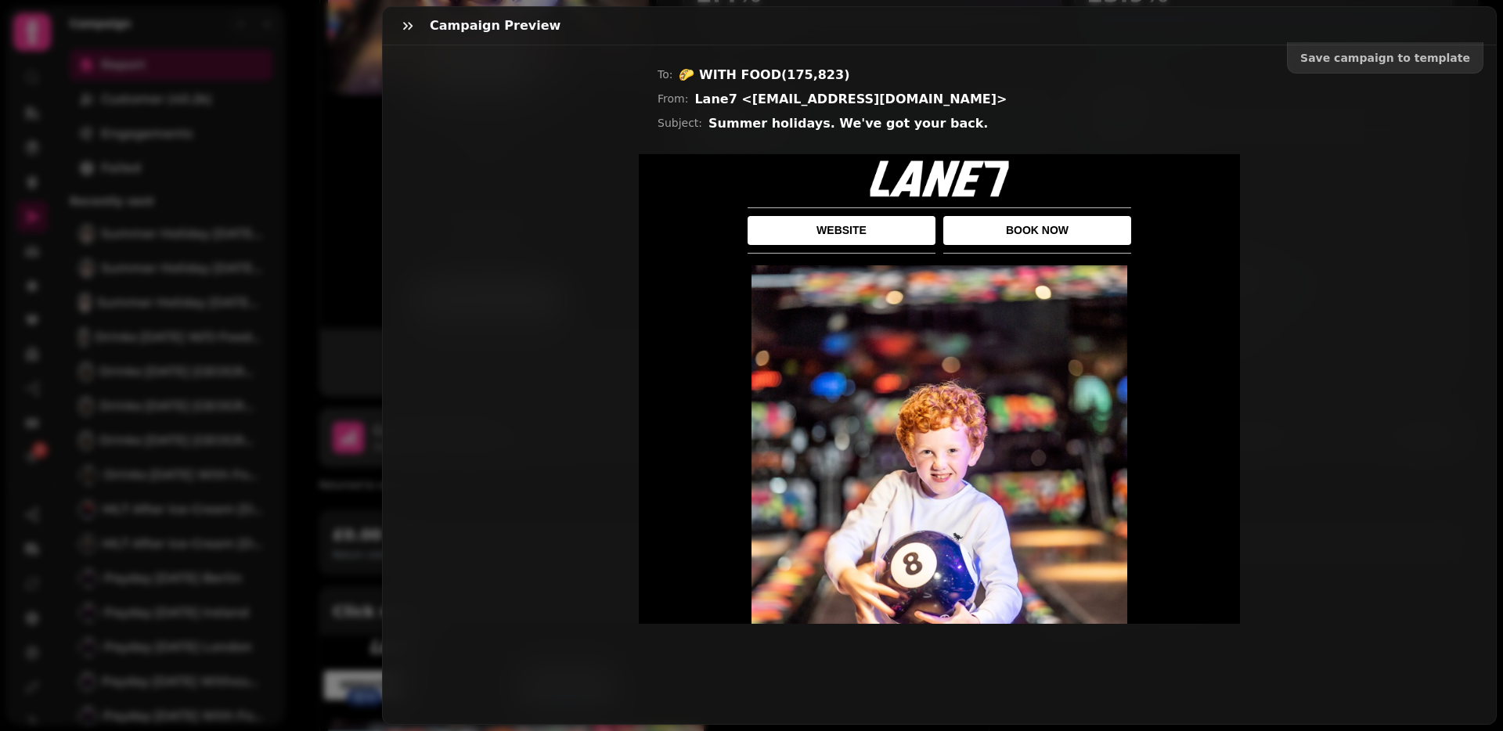
click at [297, 361] on div "Campaign preview Save campaign to template To: 🌮 WITH FOOD ( 175,823 ) From: La…" at bounding box center [751, 378] width 1503 height 706
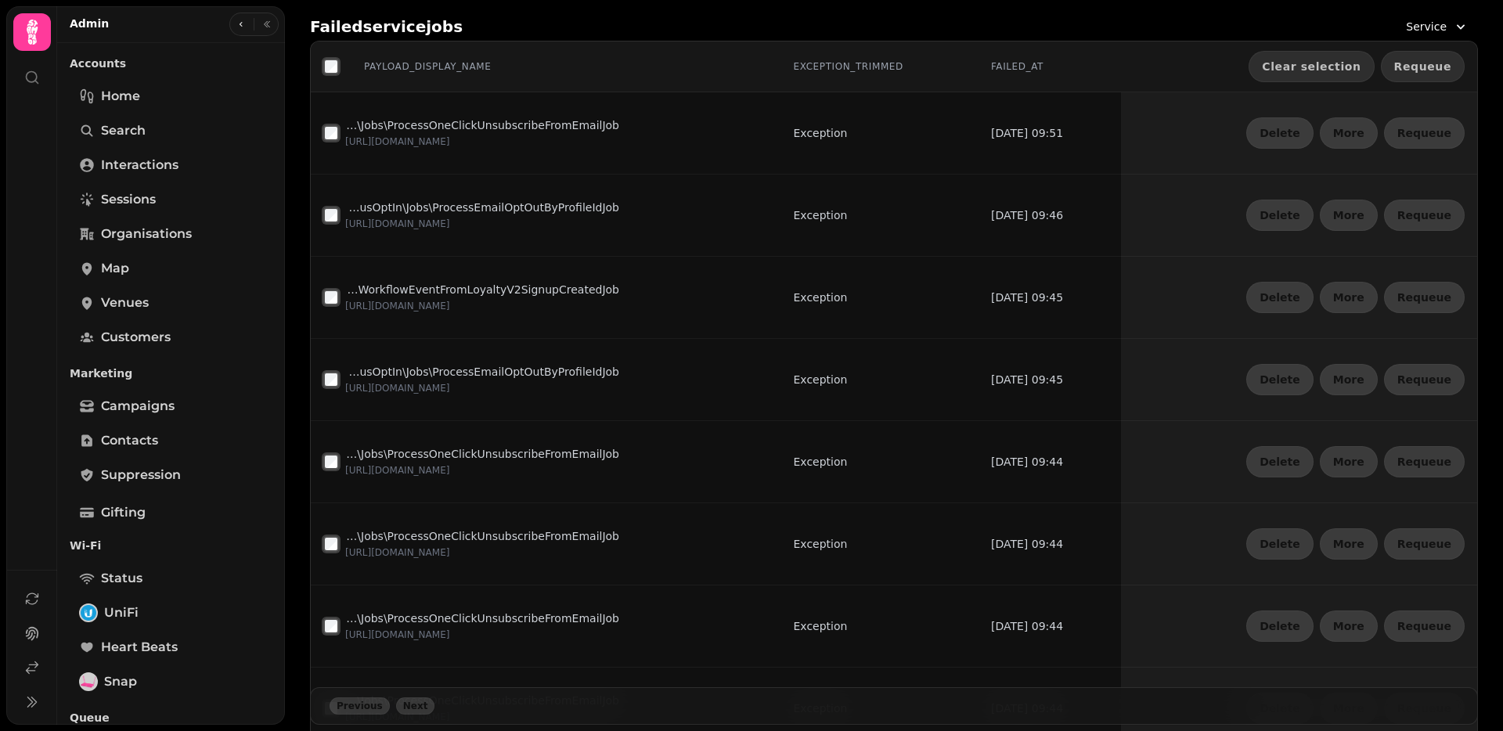
drag, startPoint x: 1439, startPoint y: 63, endPoint x: 1415, endPoint y: 69, distance: 24.9
click at [1438, 63] on span "Requeue" at bounding box center [1422, 66] width 57 height 11
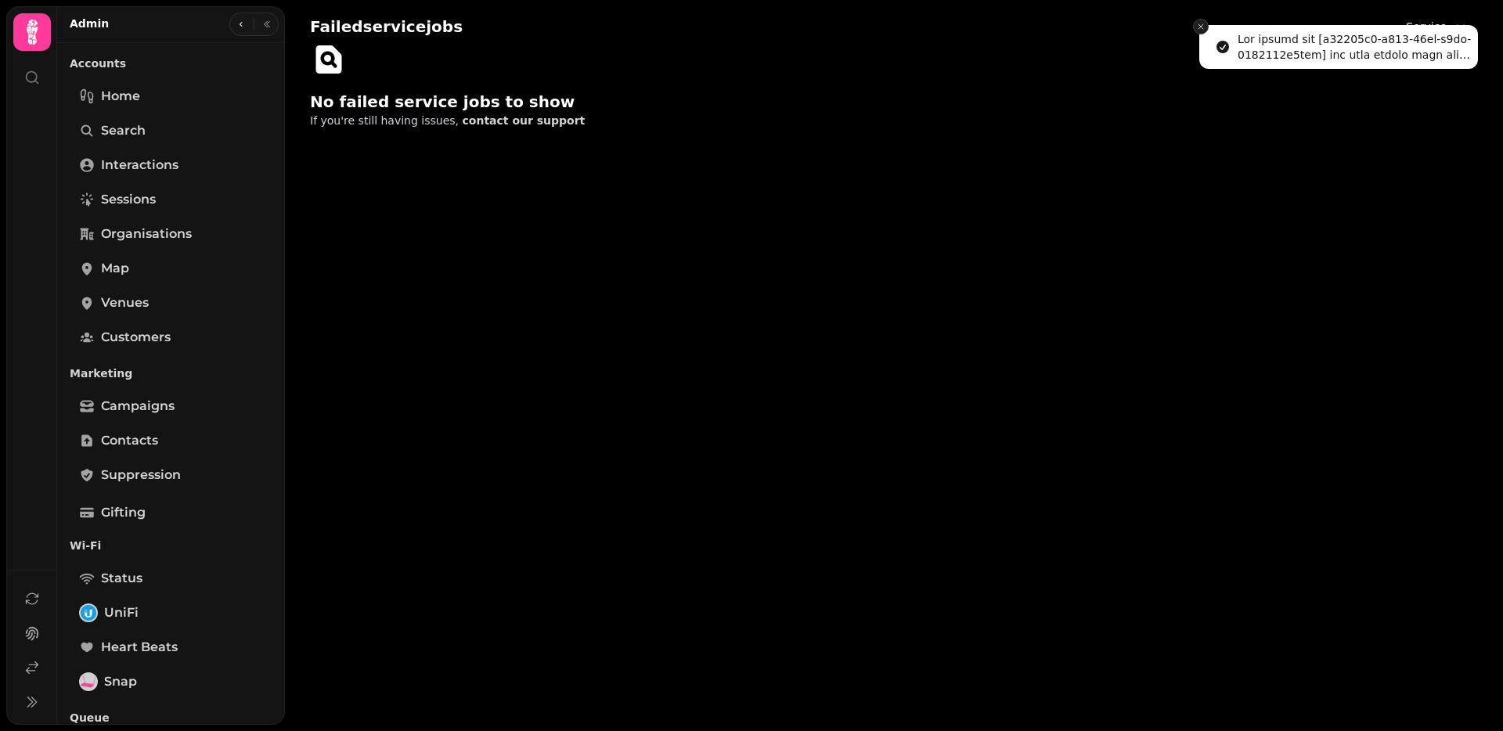
click at [1203, 29] on icon "Close toast" at bounding box center [1200, 26] width 9 height 9
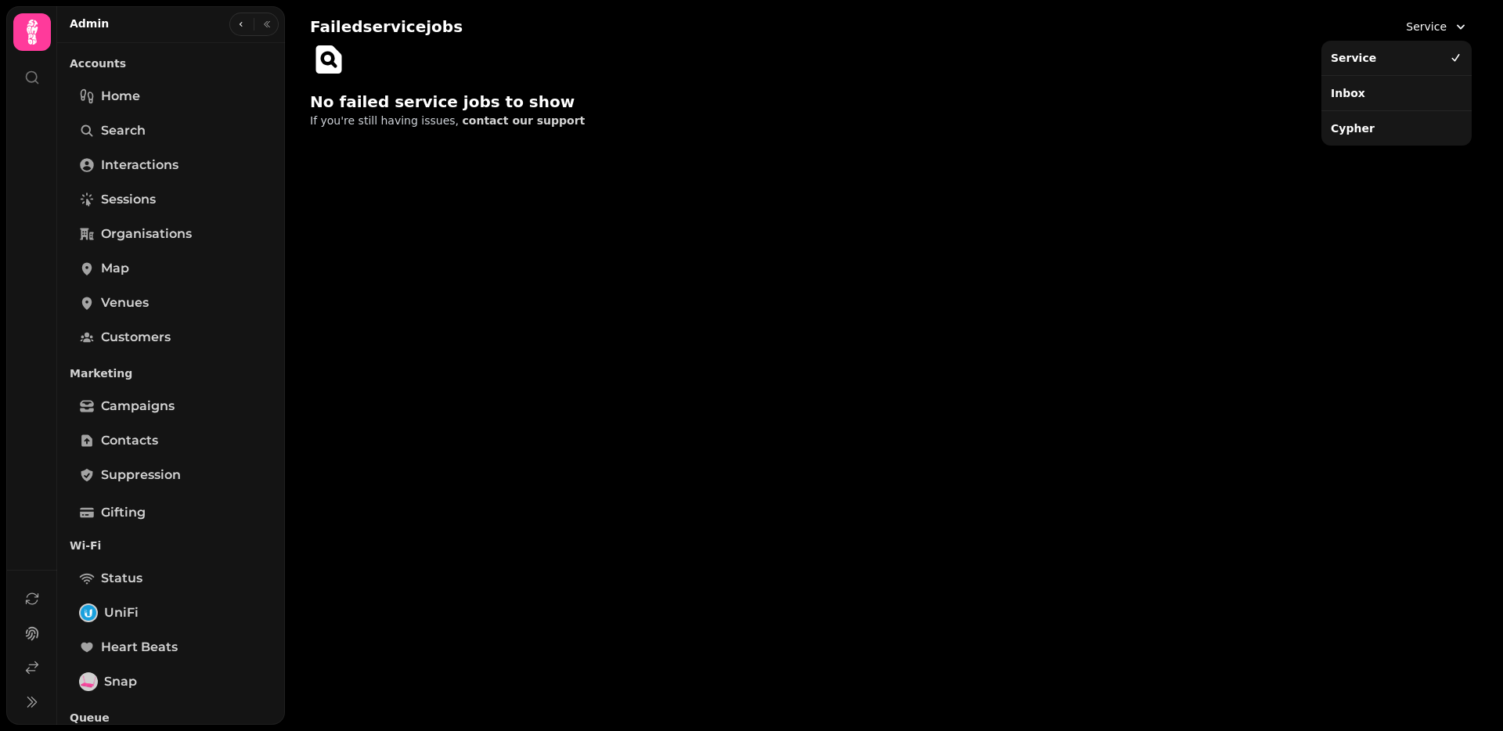
click at [1430, 27] on span "Service" at bounding box center [1426, 27] width 41 height 16
click at [1354, 95] on div "Inbox" at bounding box center [1396, 93] width 144 height 28
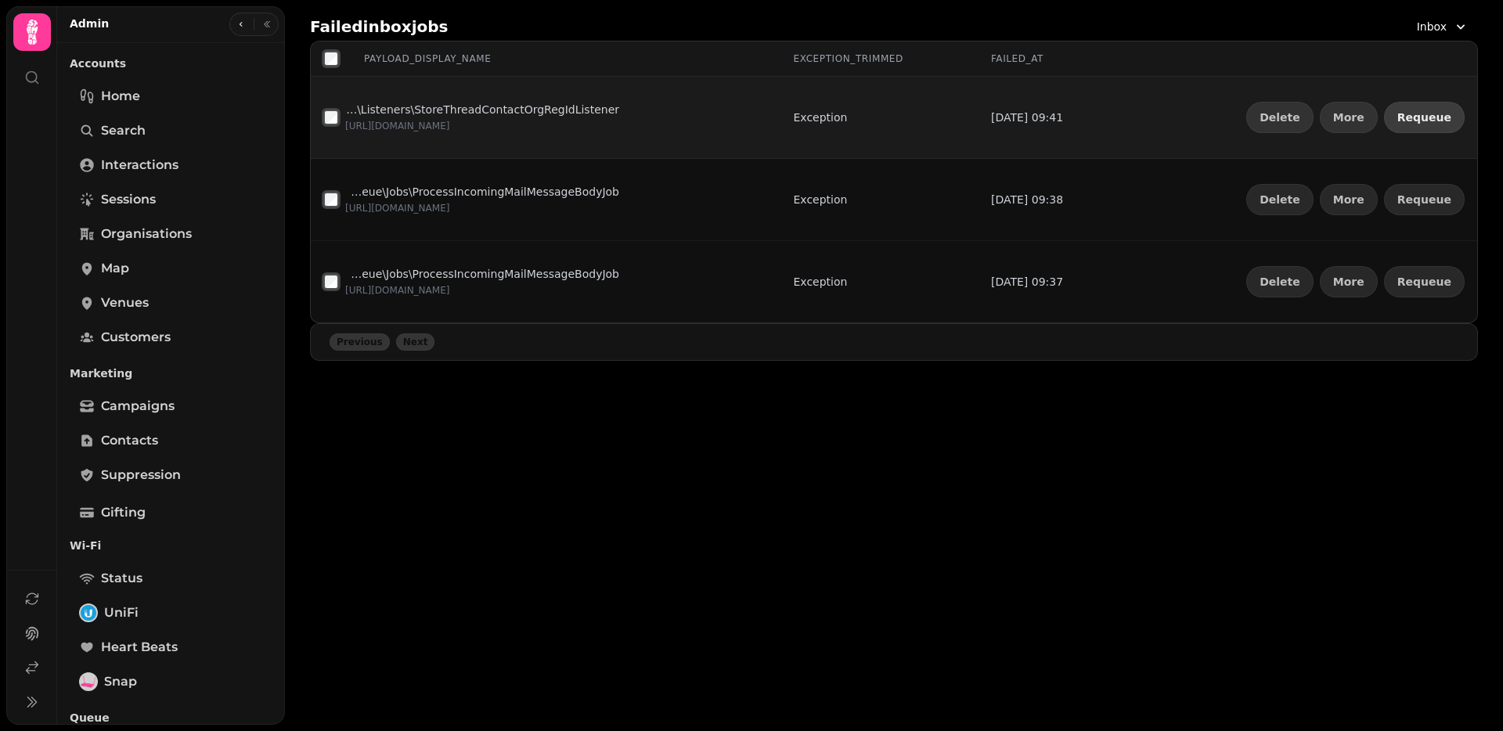
click at [1416, 104] on button "Requeue" at bounding box center [1424, 117] width 81 height 31
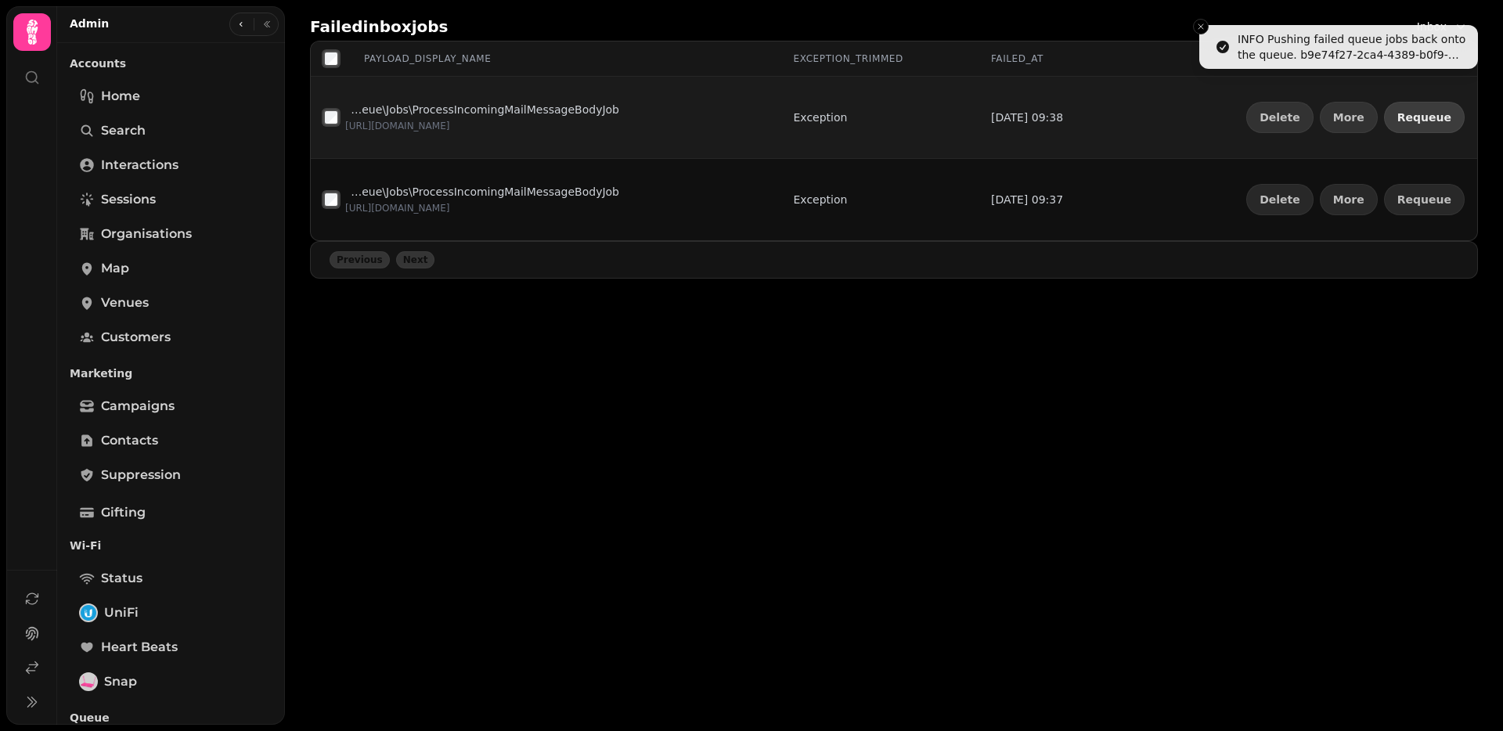
click at [1420, 108] on button "Requeue" at bounding box center [1424, 117] width 81 height 31
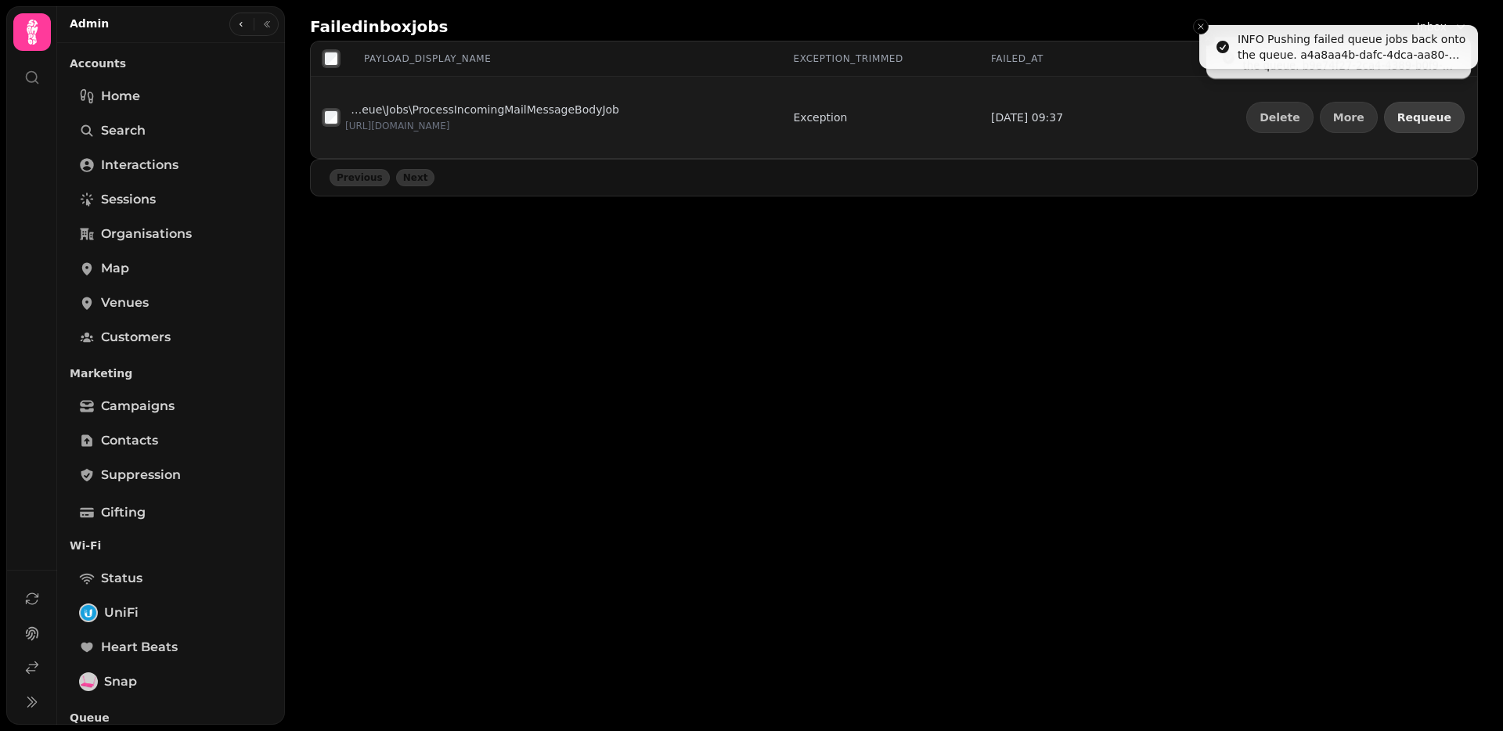
click at [1420, 107] on button "Requeue" at bounding box center [1424, 117] width 81 height 31
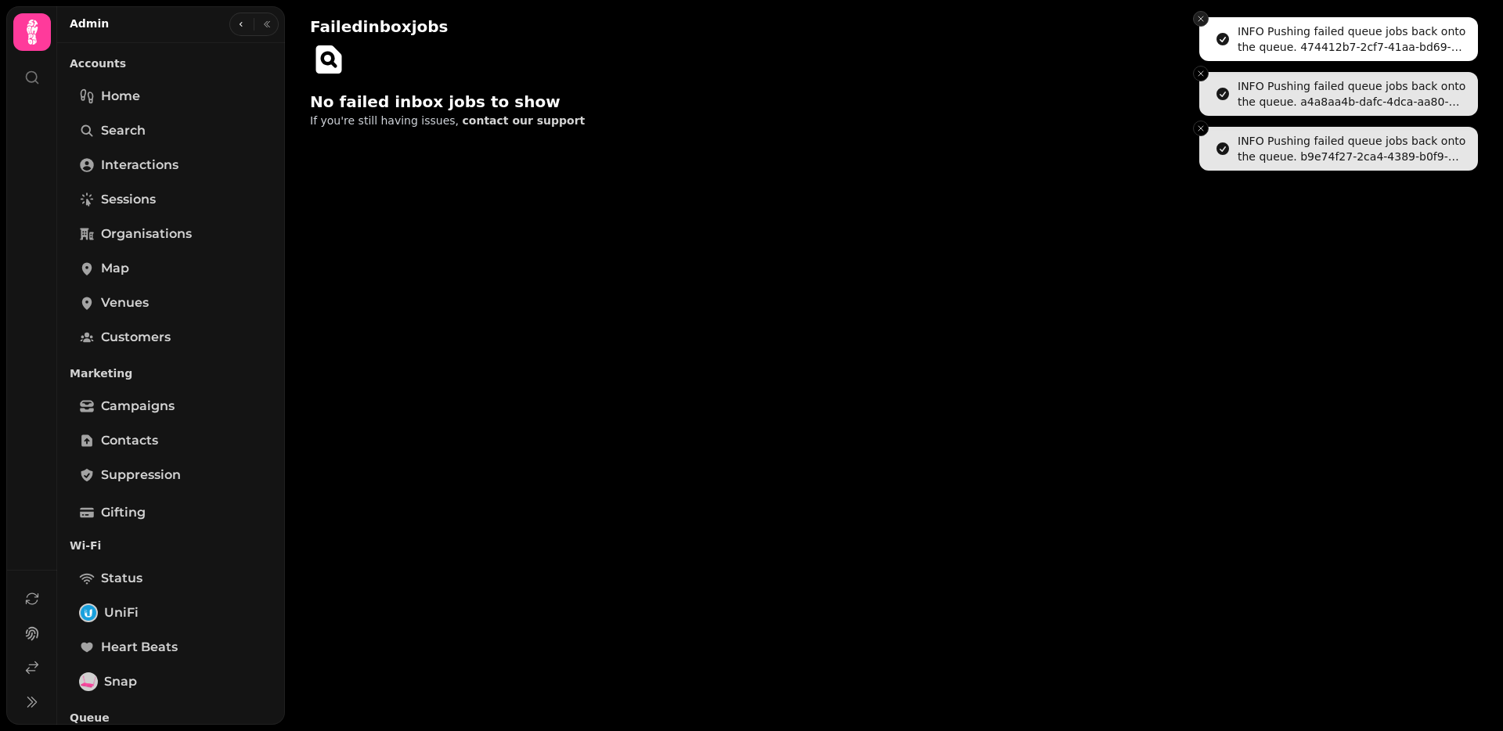
click at [1203, 17] on icon "Close toast" at bounding box center [1200, 18] width 9 height 9
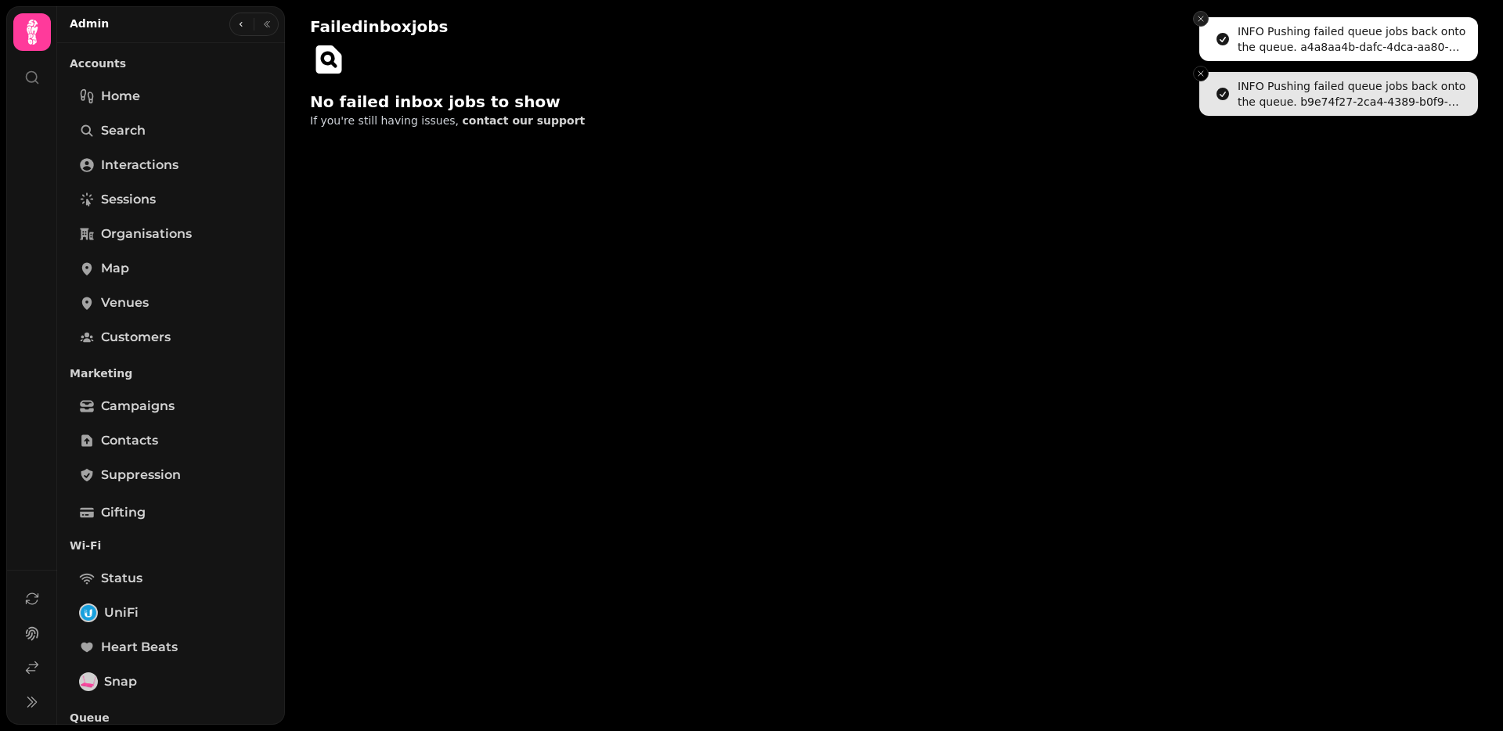
click at [1203, 18] on icon "Close toast" at bounding box center [1200, 18] width 9 height 9
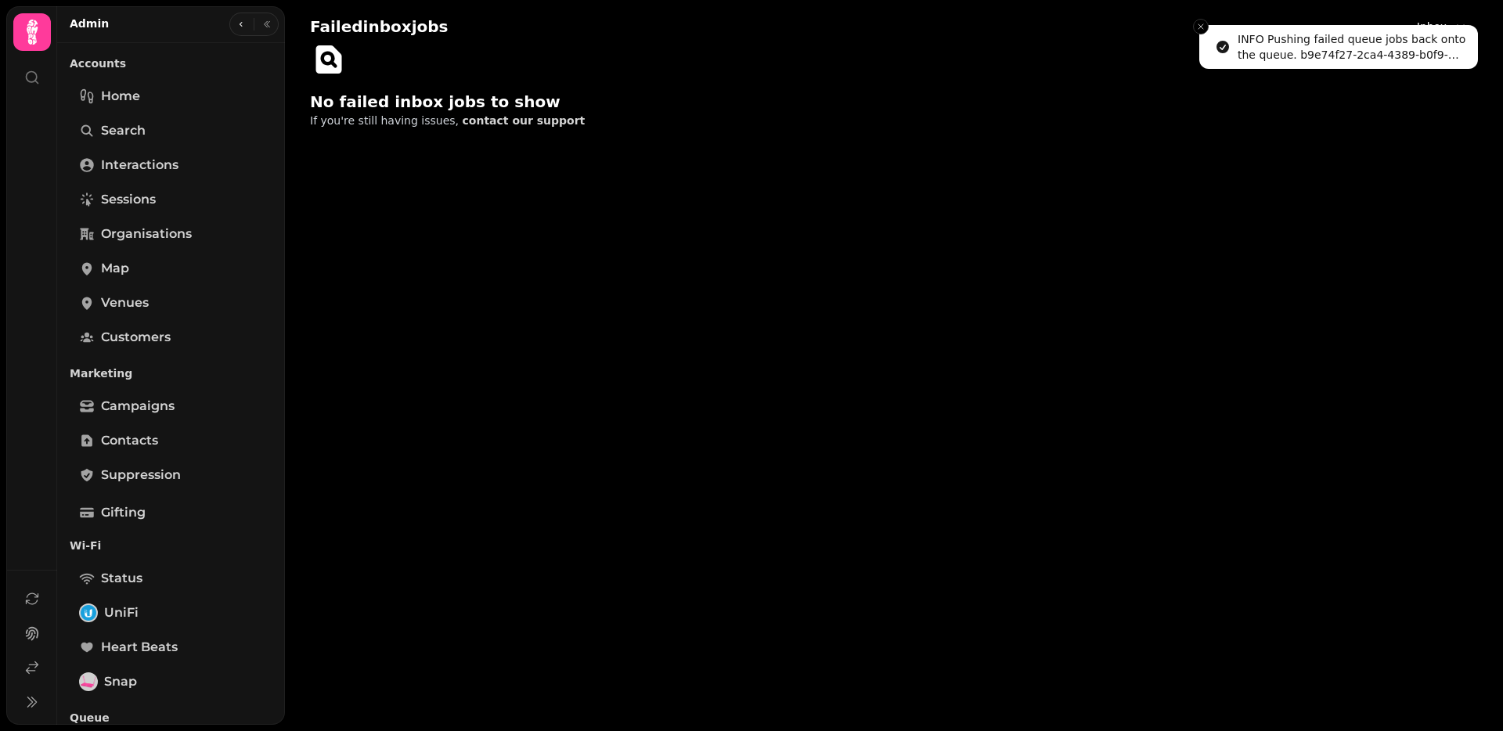
drag, startPoint x: 1203, startPoint y: 18, endPoint x: 1212, endPoint y: 30, distance: 15.0
click at [1203, 25] on li "INFO Pushing failed queue jobs back onto the queue. b9e74f27-2ca4-4389-b0f9-416…" at bounding box center [1338, 47] width 279 height 44
click at [1205, 27] on button "Close toast" at bounding box center [1201, 27] width 16 height 16
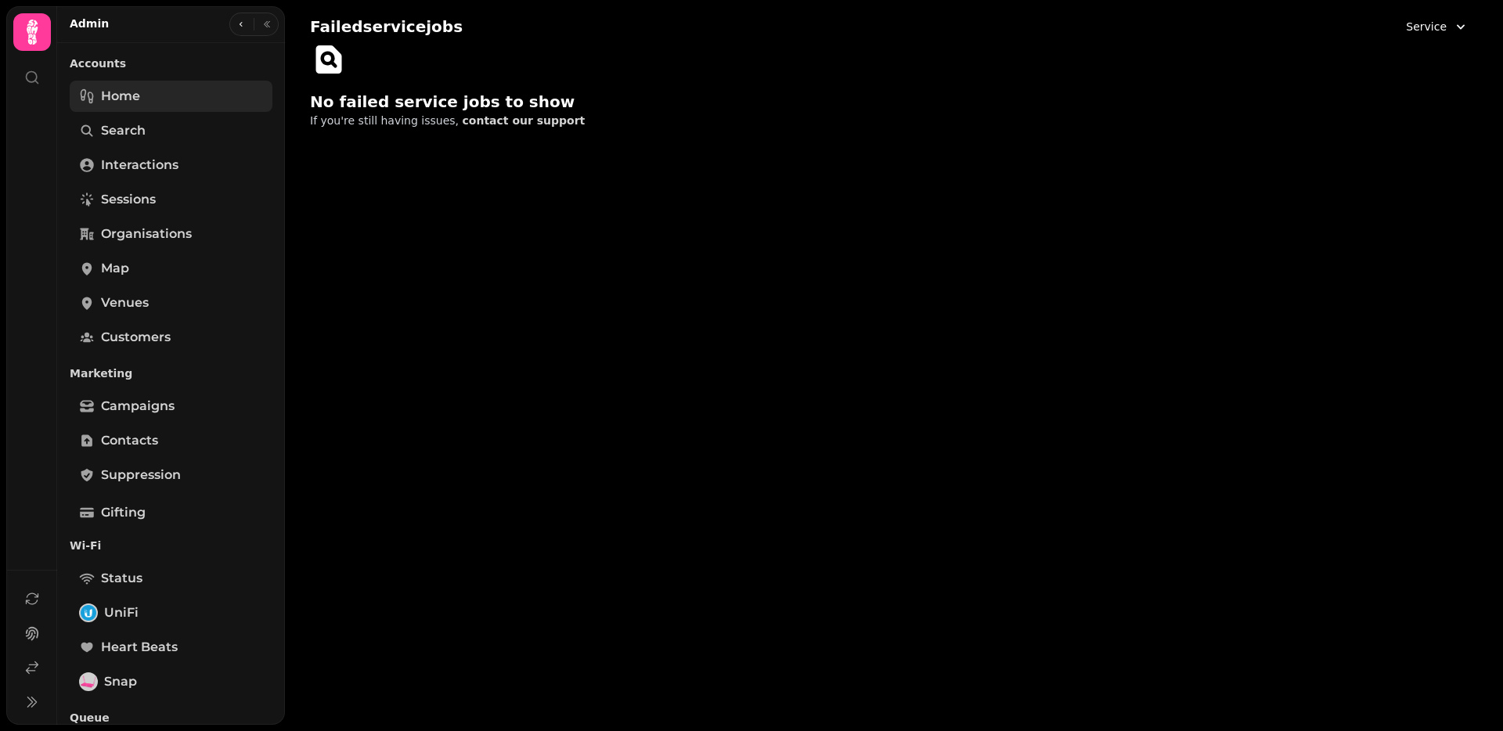
click at [125, 95] on span "Home" at bounding box center [120, 96] width 39 height 19
click at [1416, 28] on span "Service" at bounding box center [1426, 27] width 41 height 16
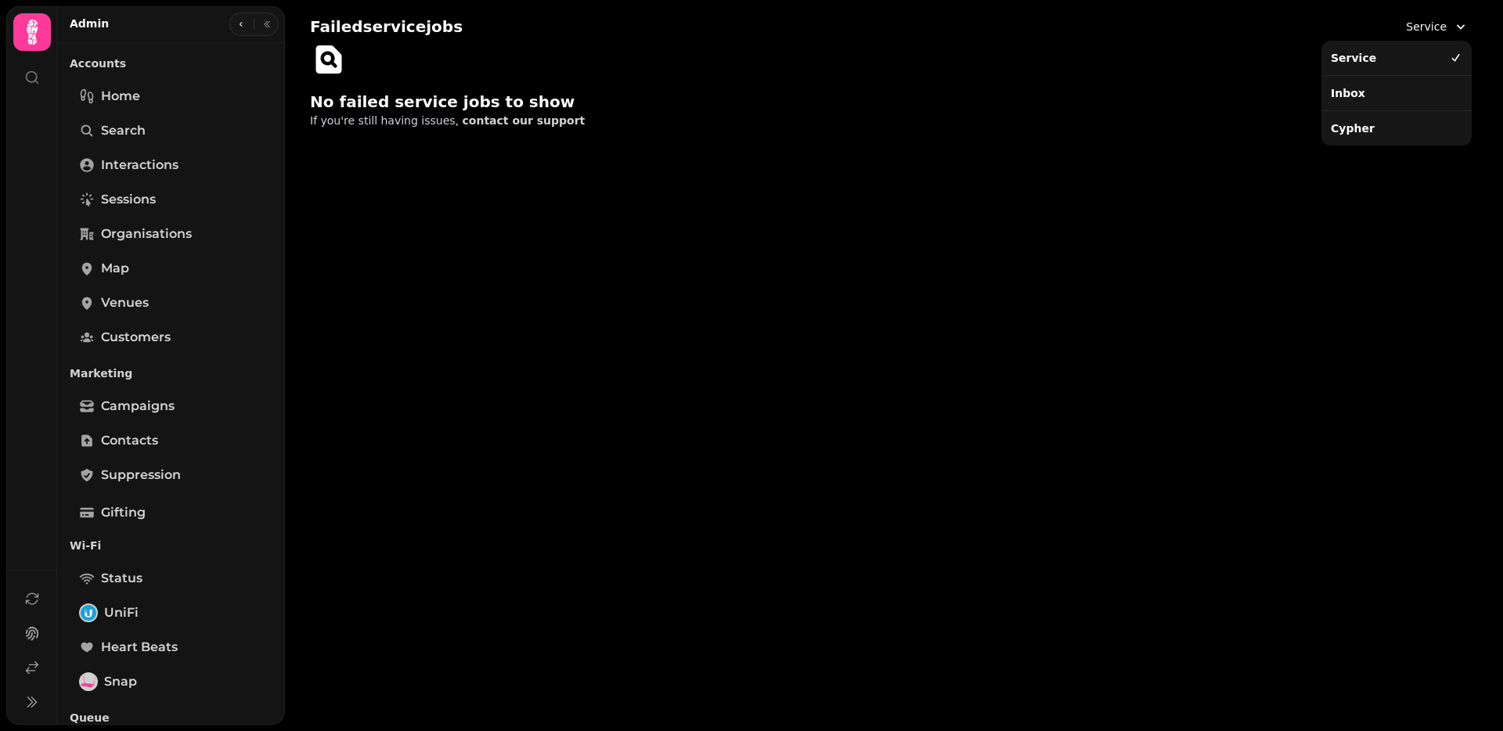
click at [1370, 98] on div "Inbox" at bounding box center [1396, 93] width 144 height 28
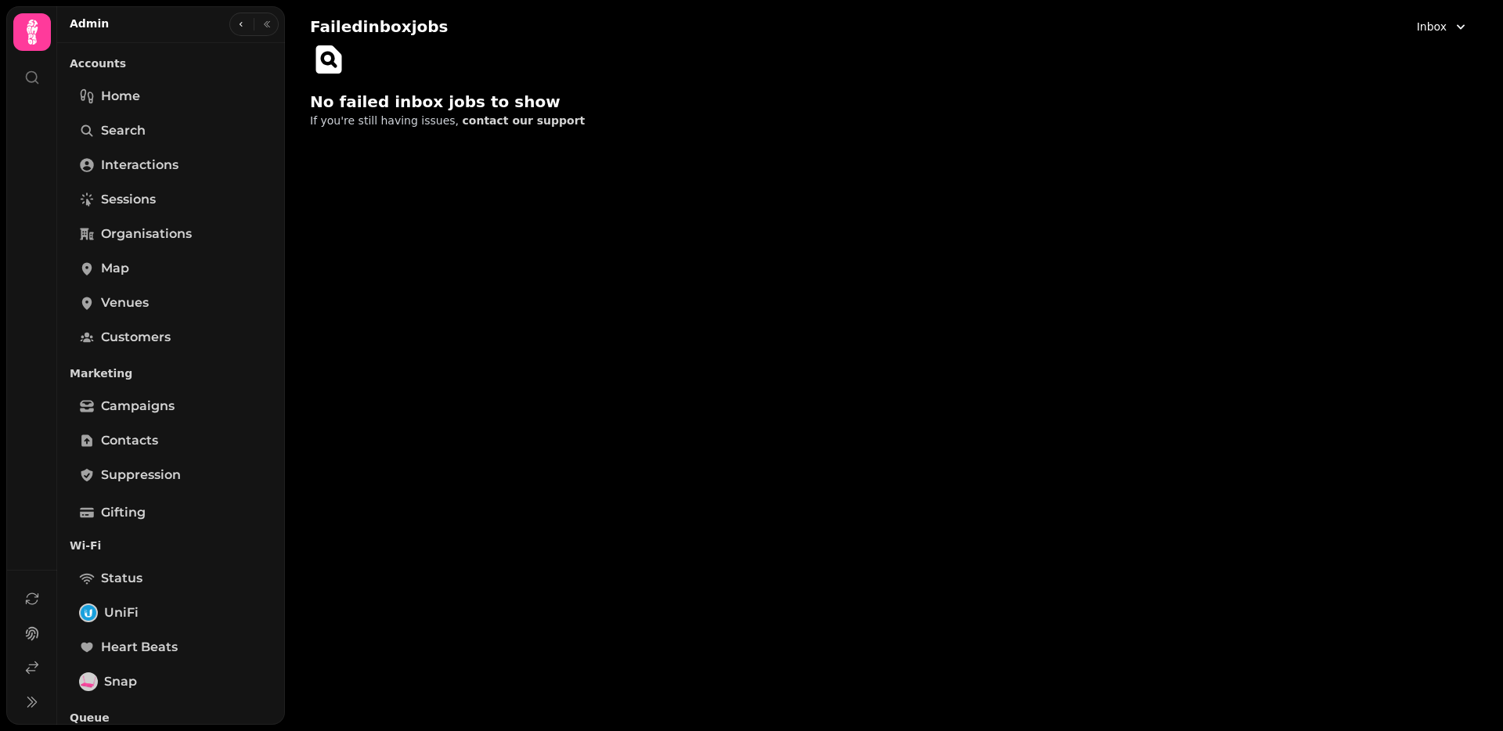
click at [1437, 26] on span "Inbox" at bounding box center [1431, 27] width 30 height 16
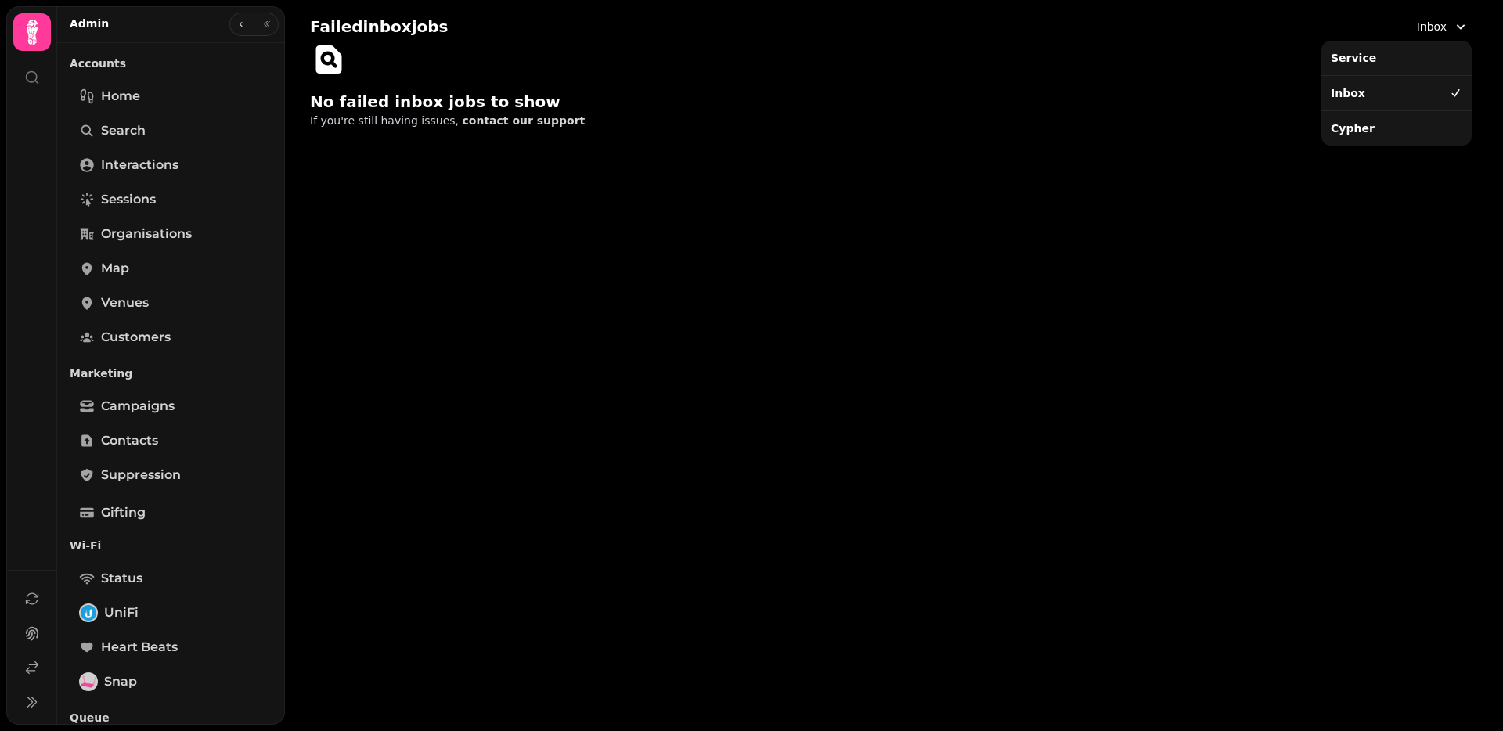
click at [1388, 132] on div "Cypher" at bounding box center [1396, 128] width 144 height 28
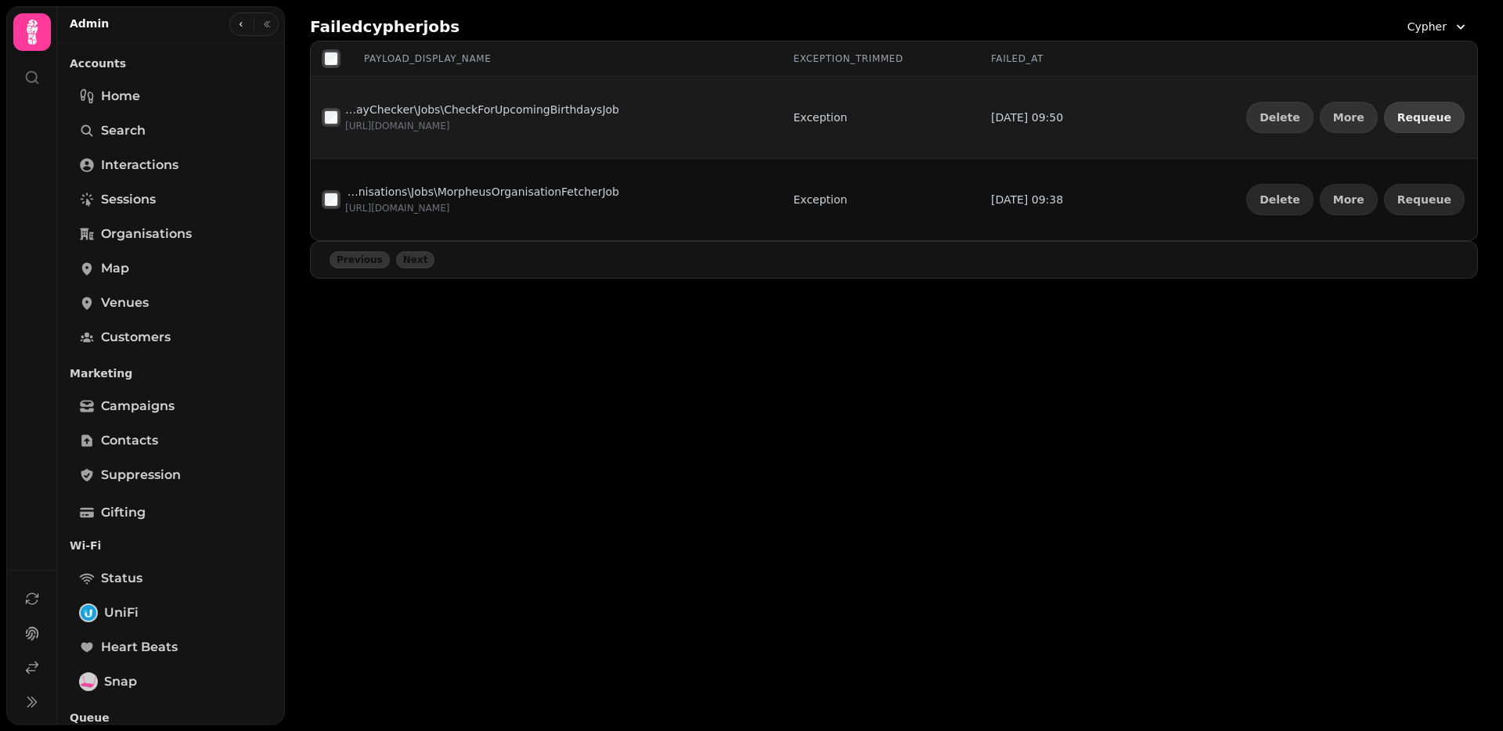
click at [1414, 120] on span "Requeue" at bounding box center [1424, 117] width 54 height 11
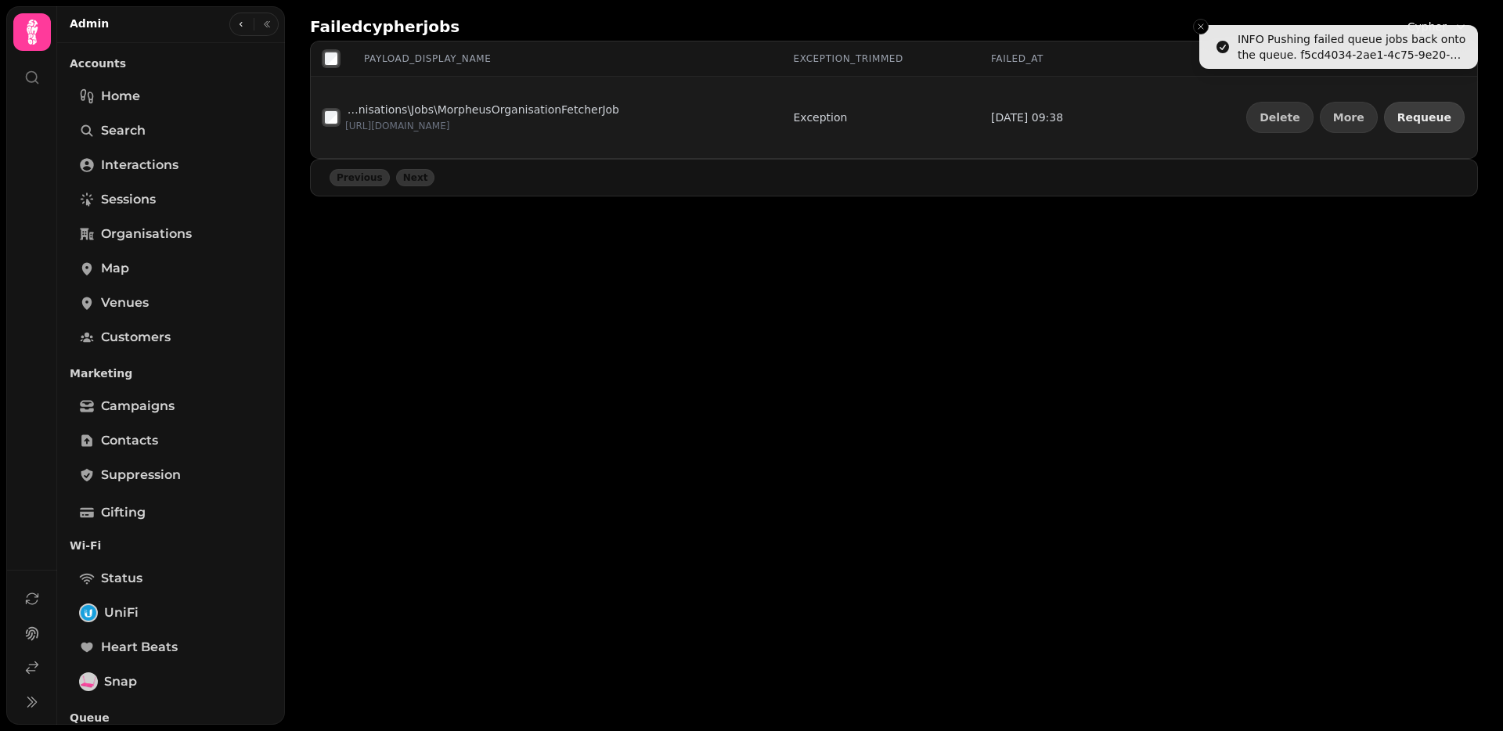
click at [1413, 120] on span "Requeue" at bounding box center [1424, 117] width 54 height 11
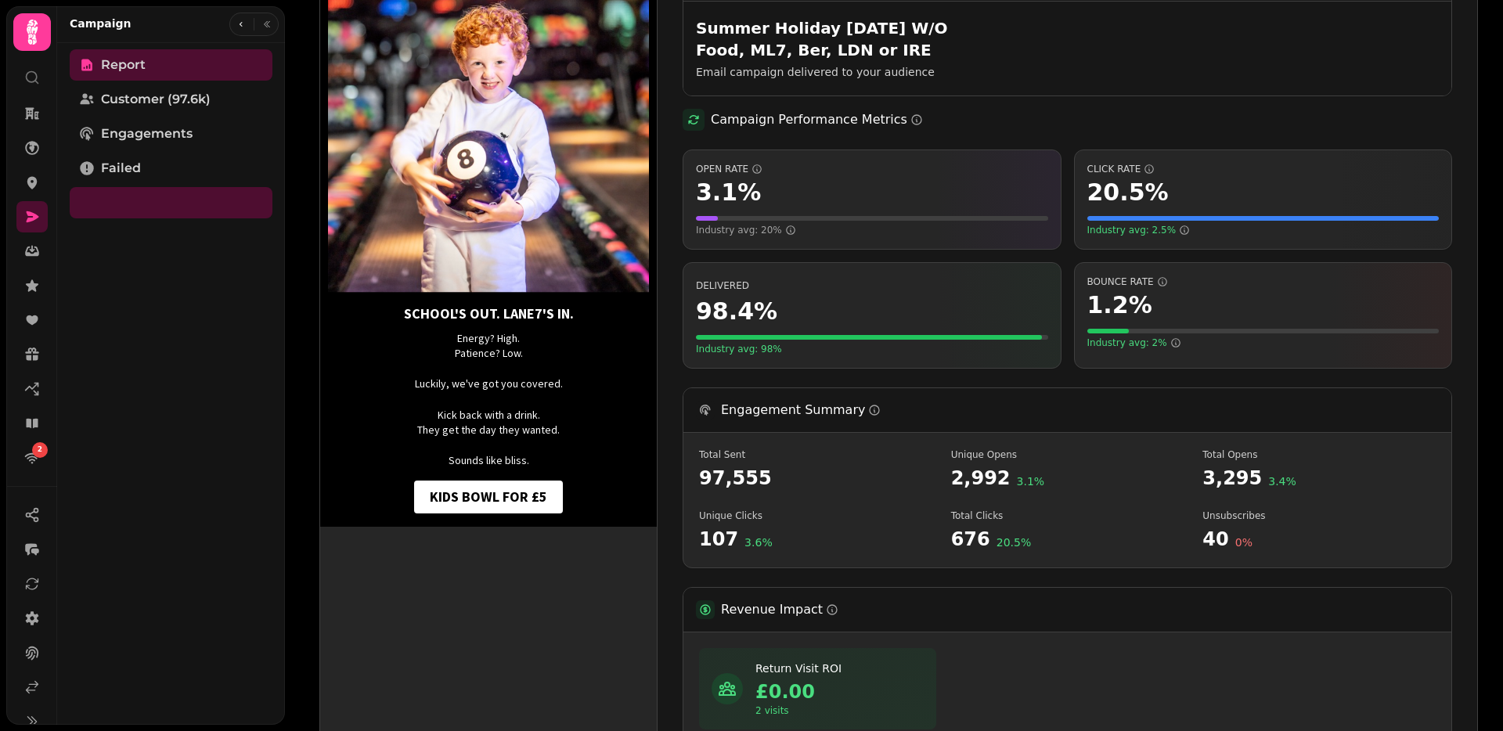
scroll to position [221, 0]
